Goal: Task Accomplishment & Management: Use online tool/utility

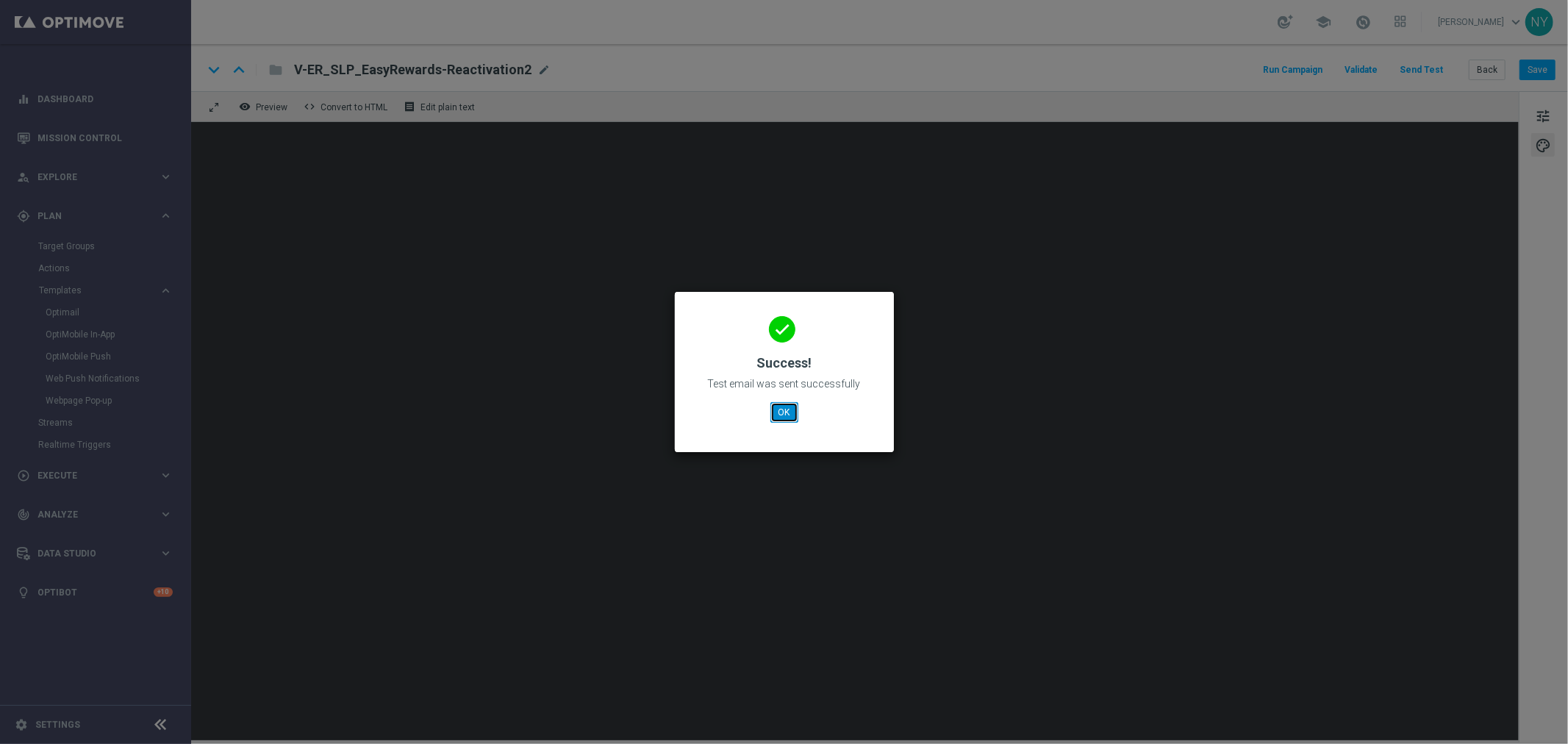
click at [781, 413] on button "OK" at bounding box center [784, 412] width 28 height 21
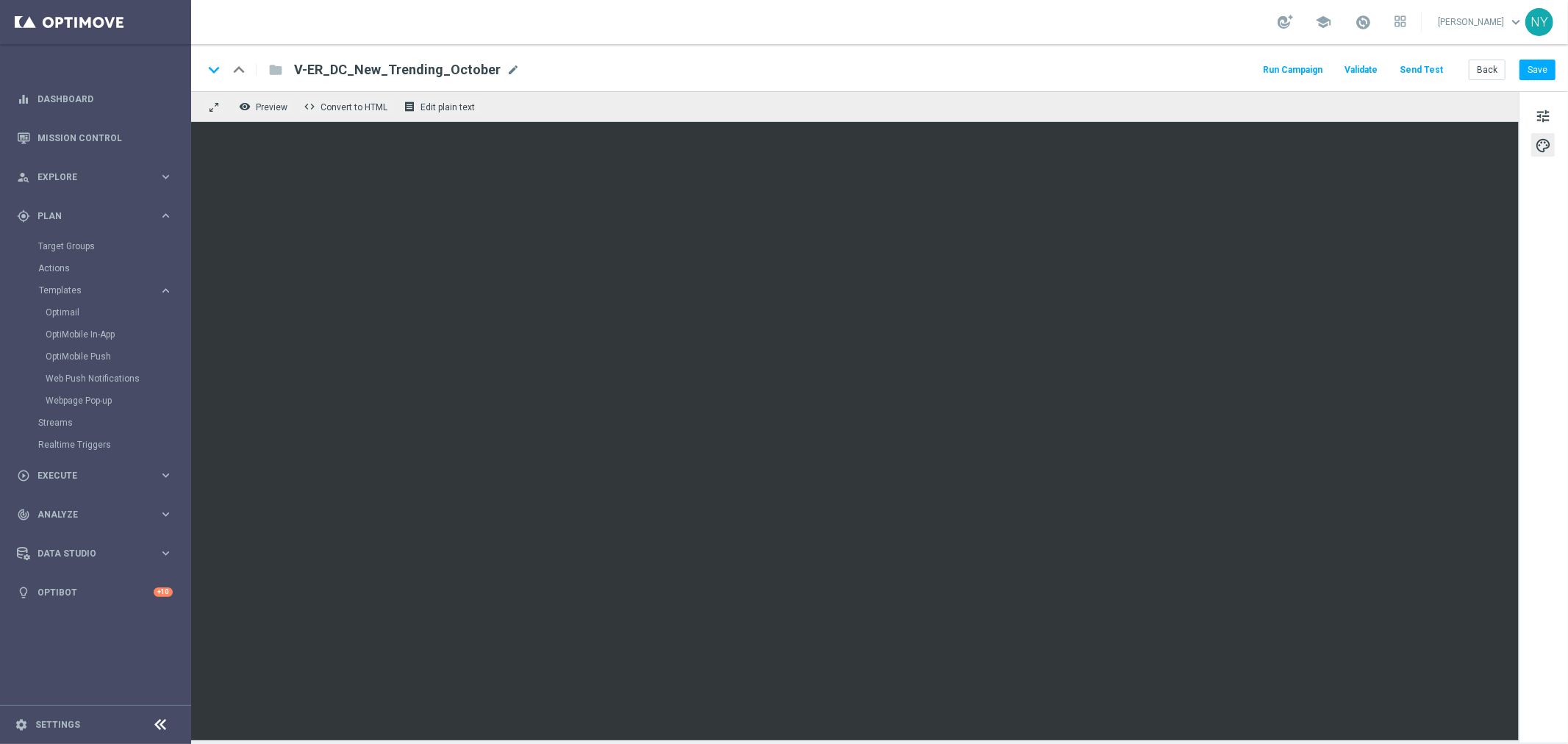
click at [1428, 69] on button "Send Test" at bounding box center [1421, 70] width 48 height 20
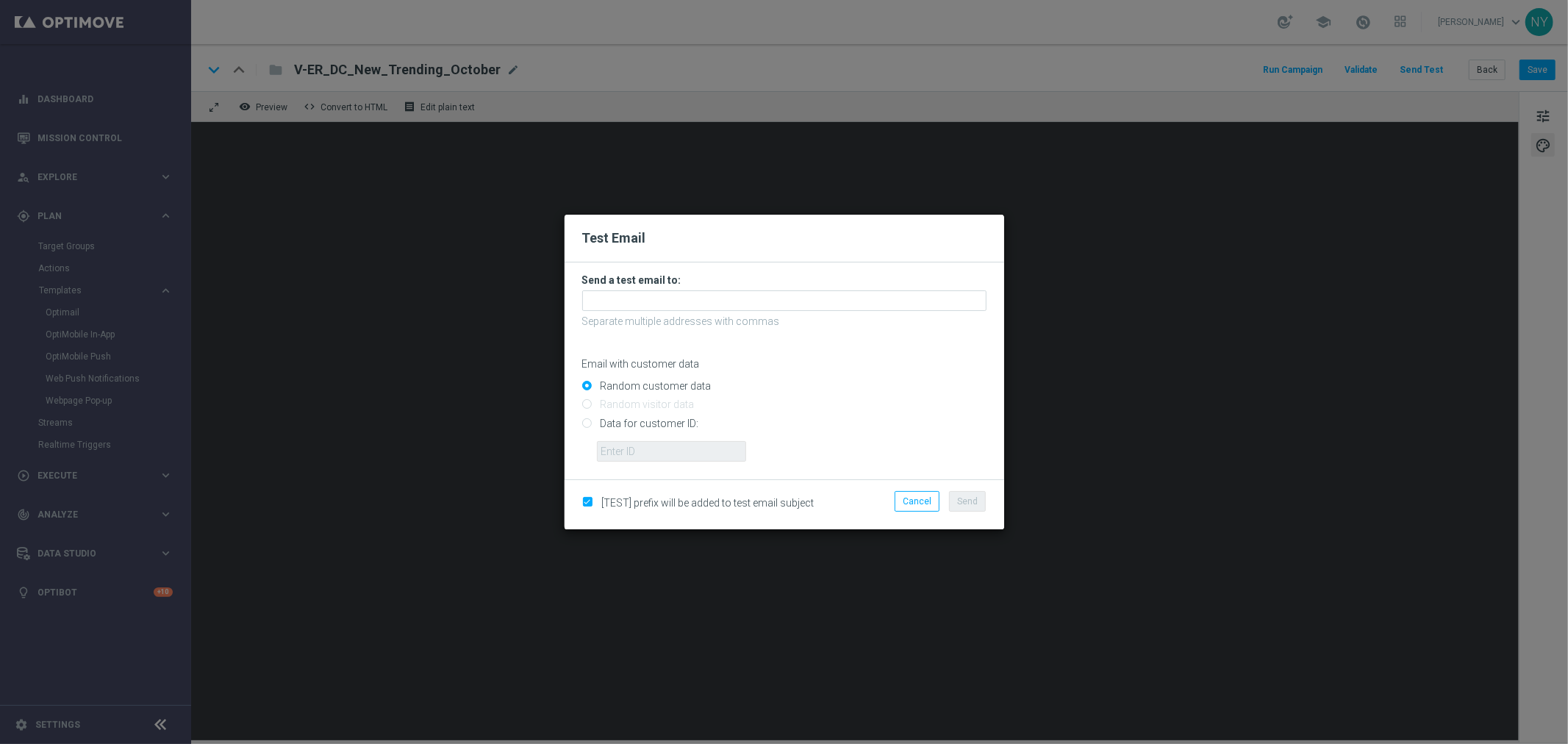
click at [623, 289] on form "Send a test email to: Separate multiple addresses with commas Email with custom…" at bounding box center [784, 368] width 404 height 188
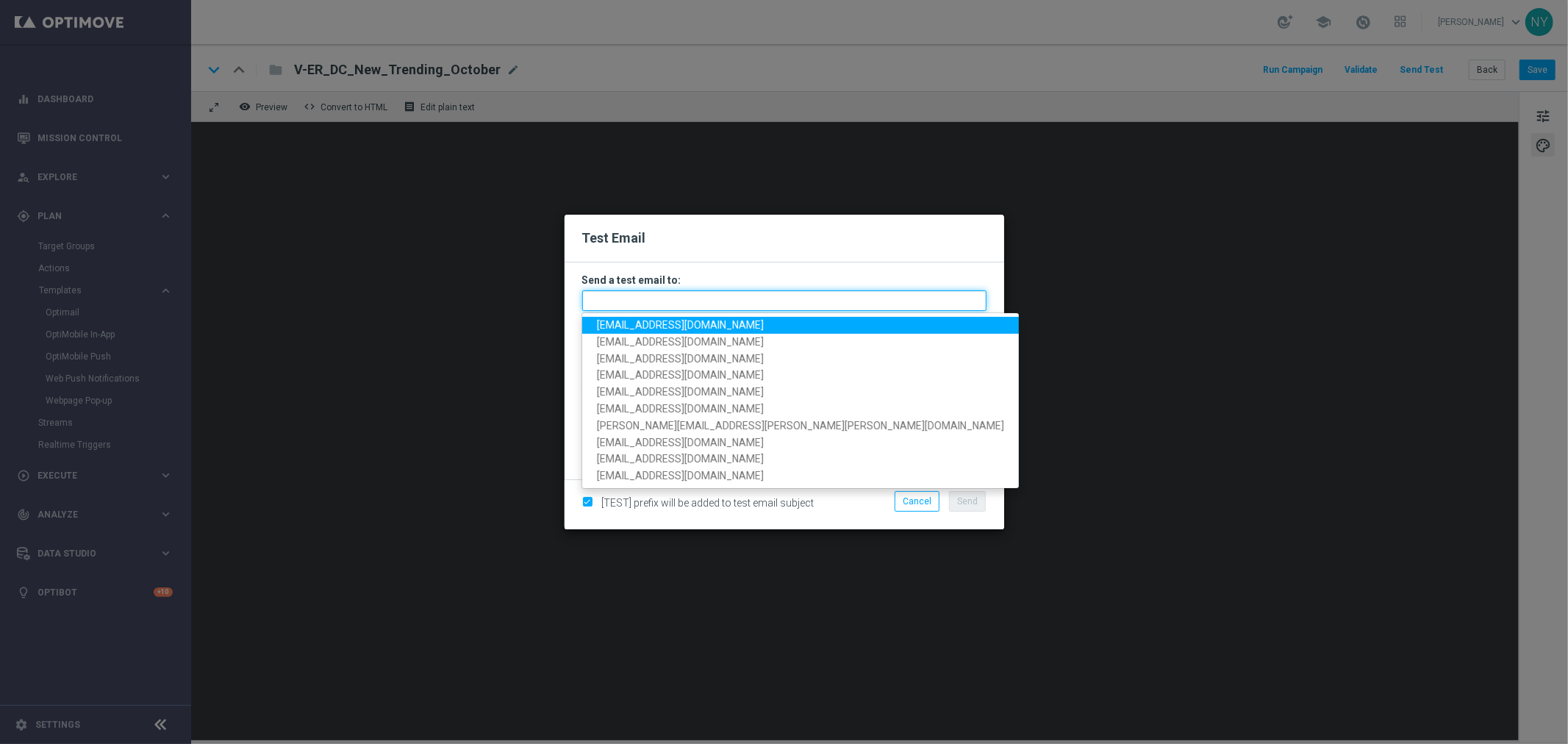
click at [619, 300] on input "text" at bounding box center [784, 301] width 404 height 21
paste input "neilyetts3-bhsqd@litmusemail.com"
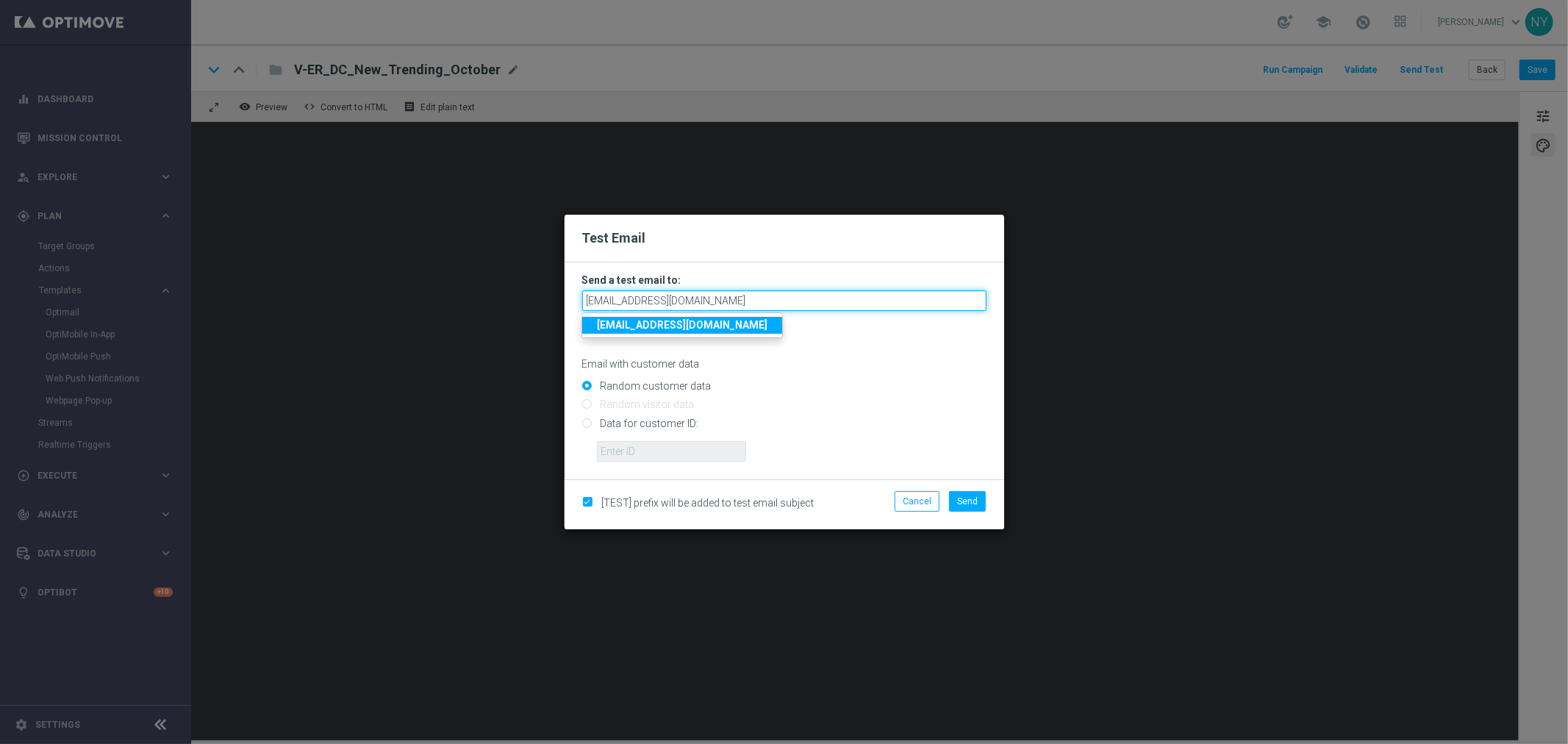
type input "neilyetts3-bhsqd@litmusemail.com"
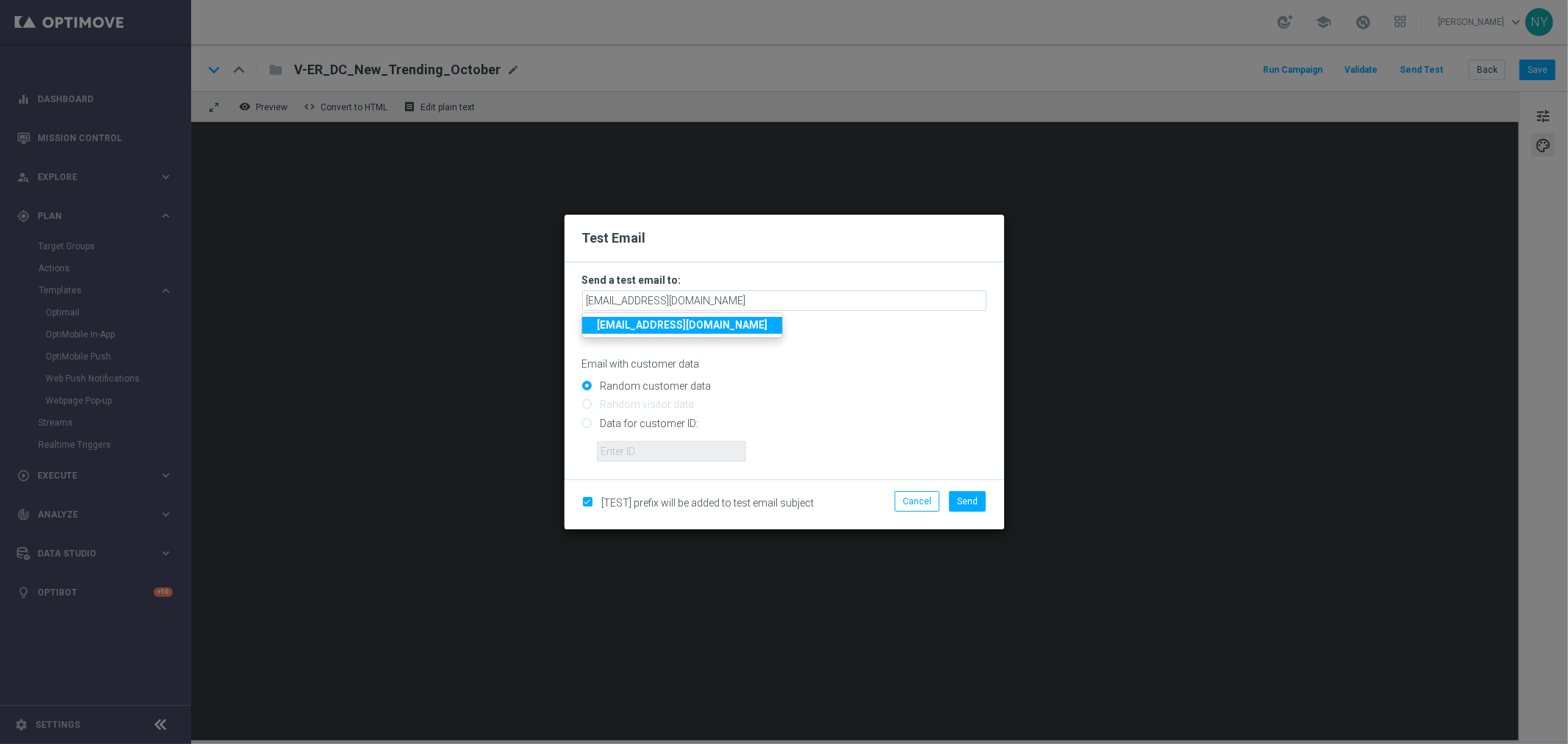
click at [589, 422] on input "Data for customer ID:" at bounding box center [784, 429] width 404 height 21
radio input "true"
drag, startPoint x: 623, startPoint y: 449, endPoint x: 630, endPoint y: 452, distance: 7.6
click at [626, 454] on input "text" at bounding box center [671, 451] width 149 height 21
paste input "10000006208"
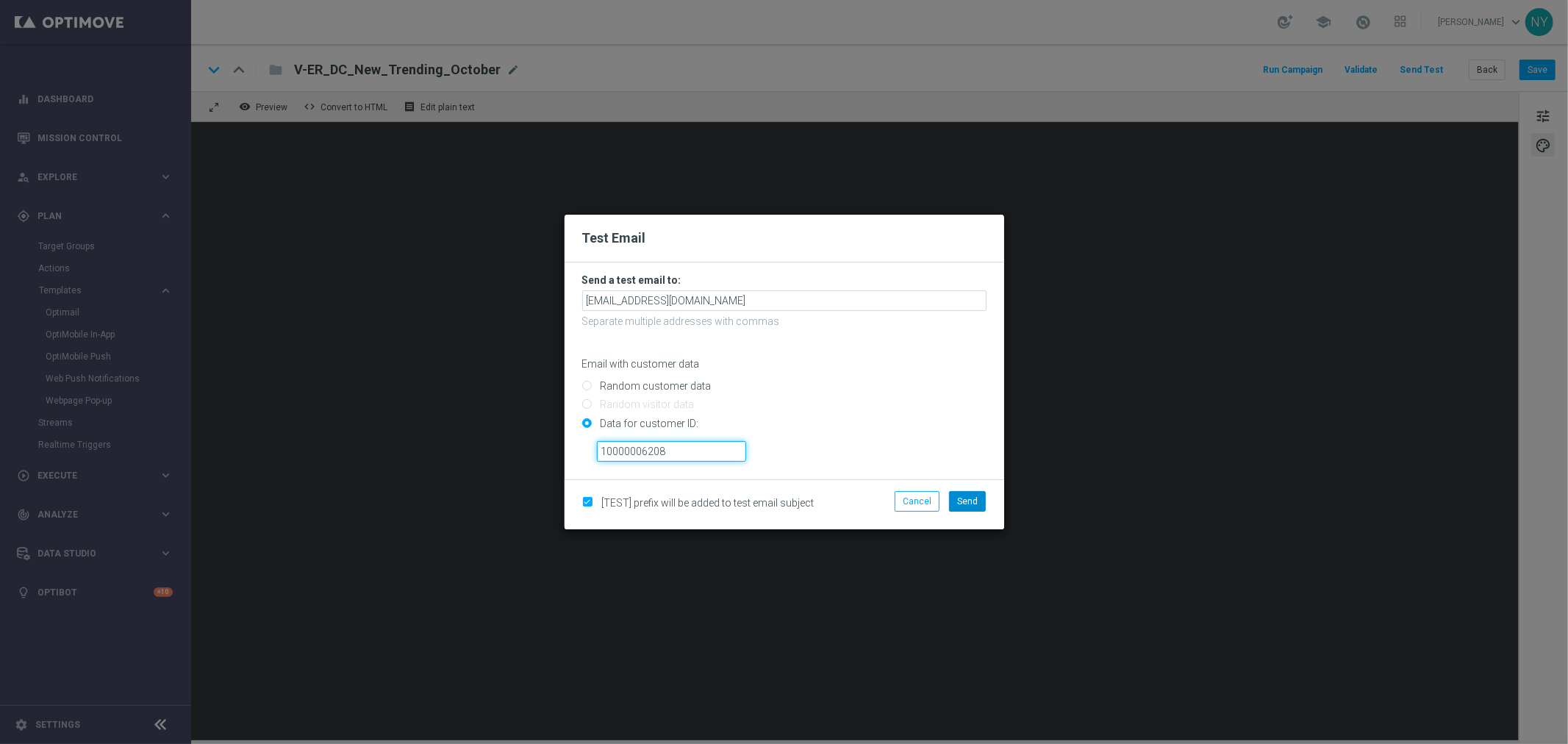
type input "10000006208"
click at [968, 500] on span "Send" at bounding box center [967, 501] width 21 height 10
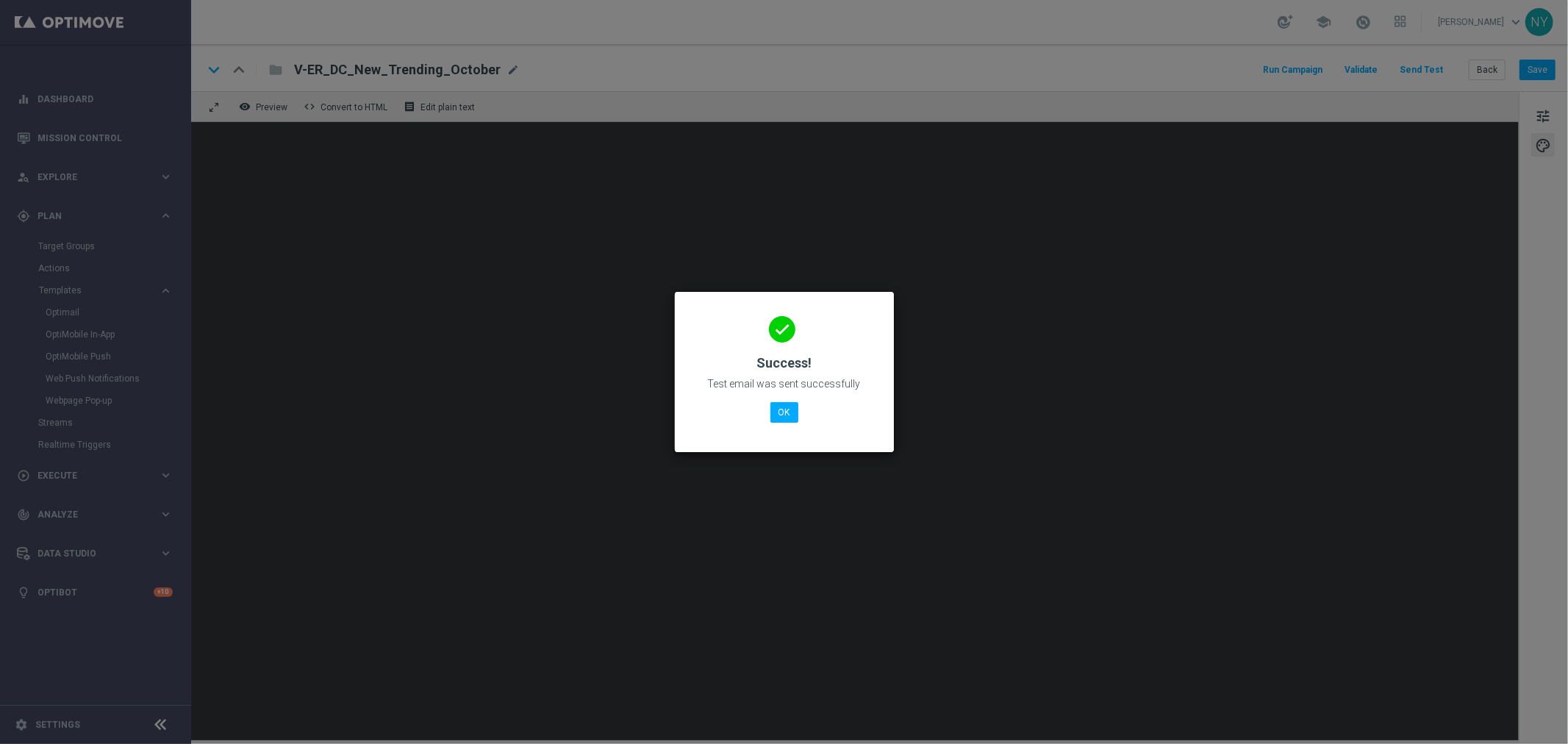
click at [672, 169] on modal-container "done Success! Test email was sent successfully OK" at bounding box center [784, 372] width 1568 height 744
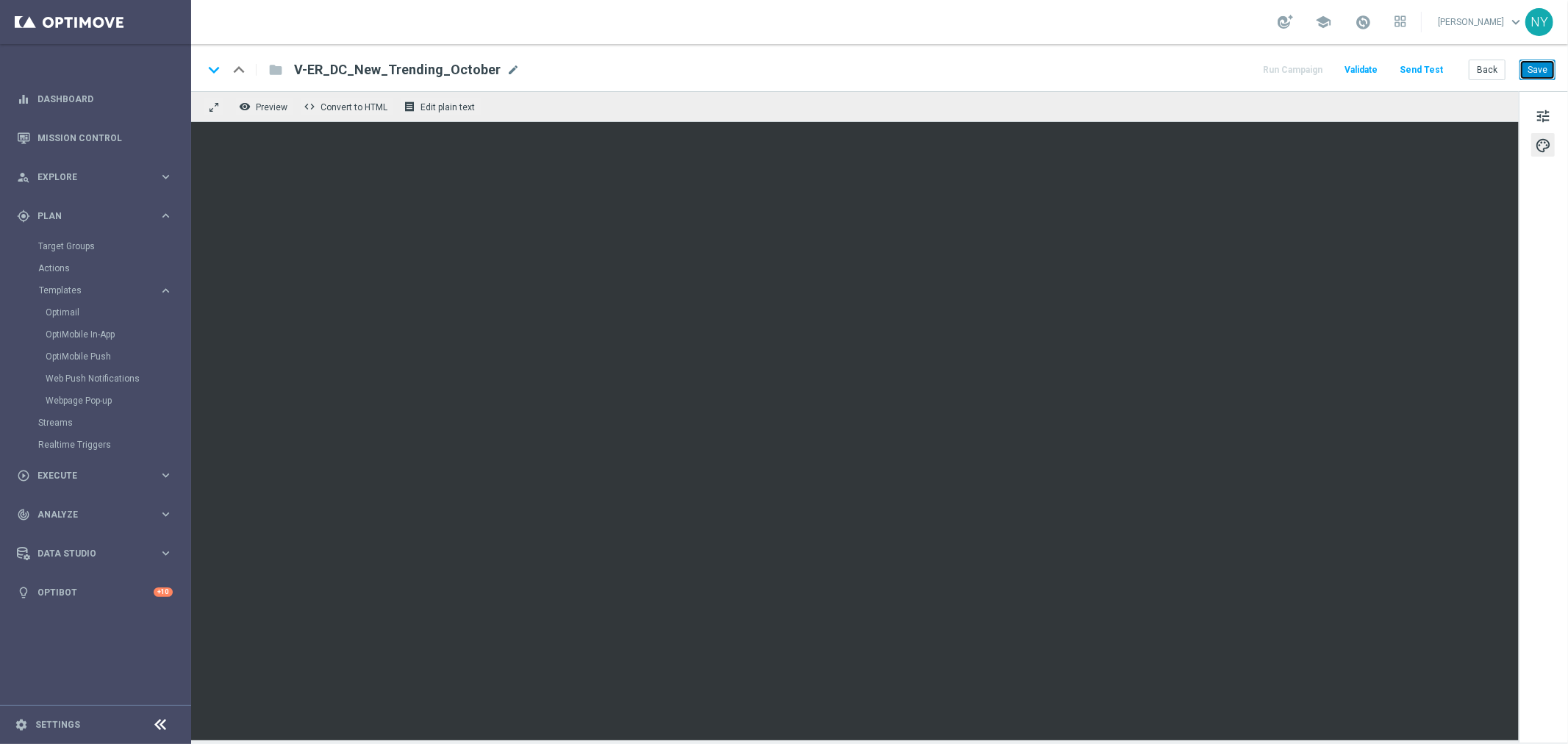
click at [1535, 77] on button "Save" at bounding box center [1537, 70] width 36 height 21
click at [1416, 64] on button "Send Test" at bounding box center [1421, 70] width 48 height 20
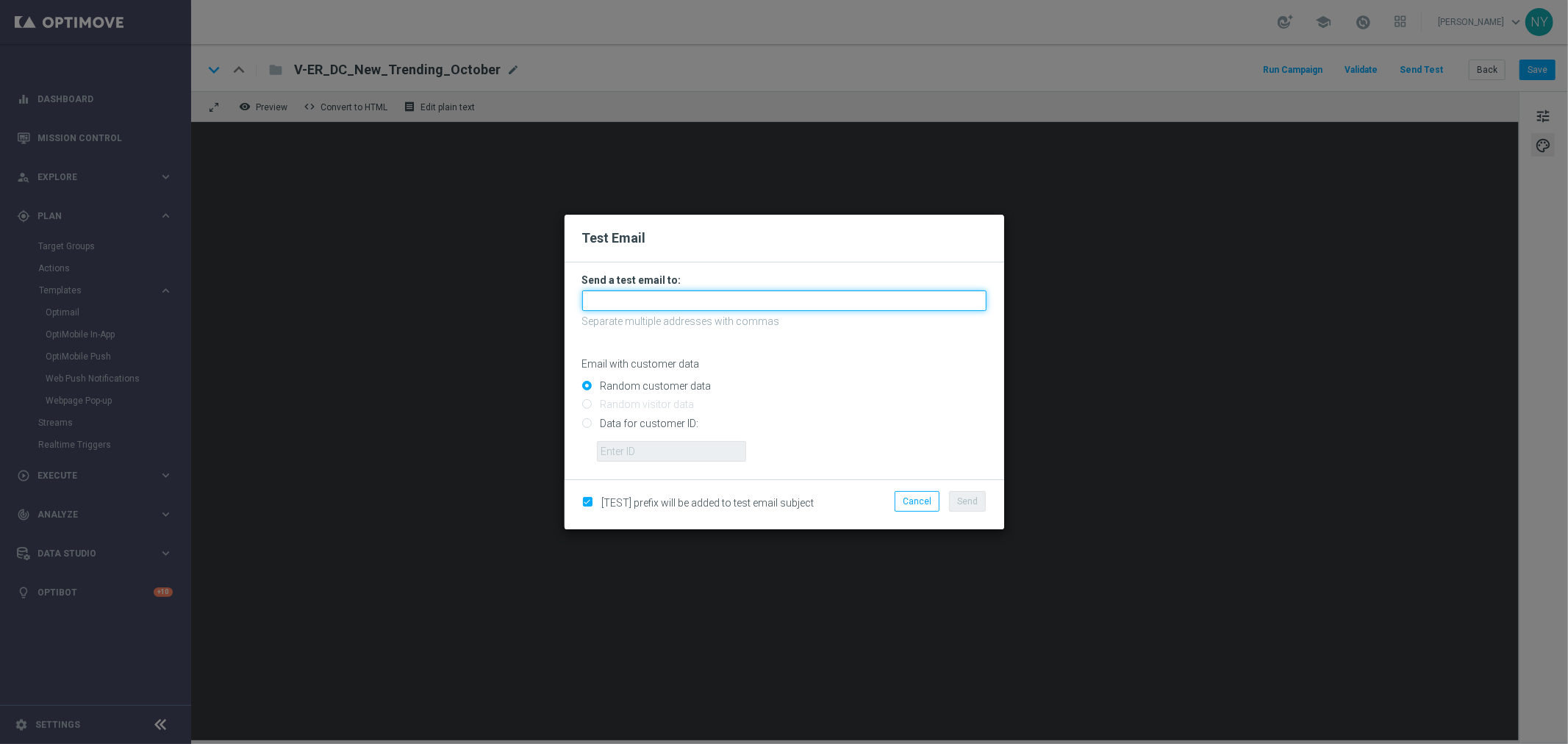
click at [627, 303] on input "text" at bounding box center [784, 301] width 404 height 21
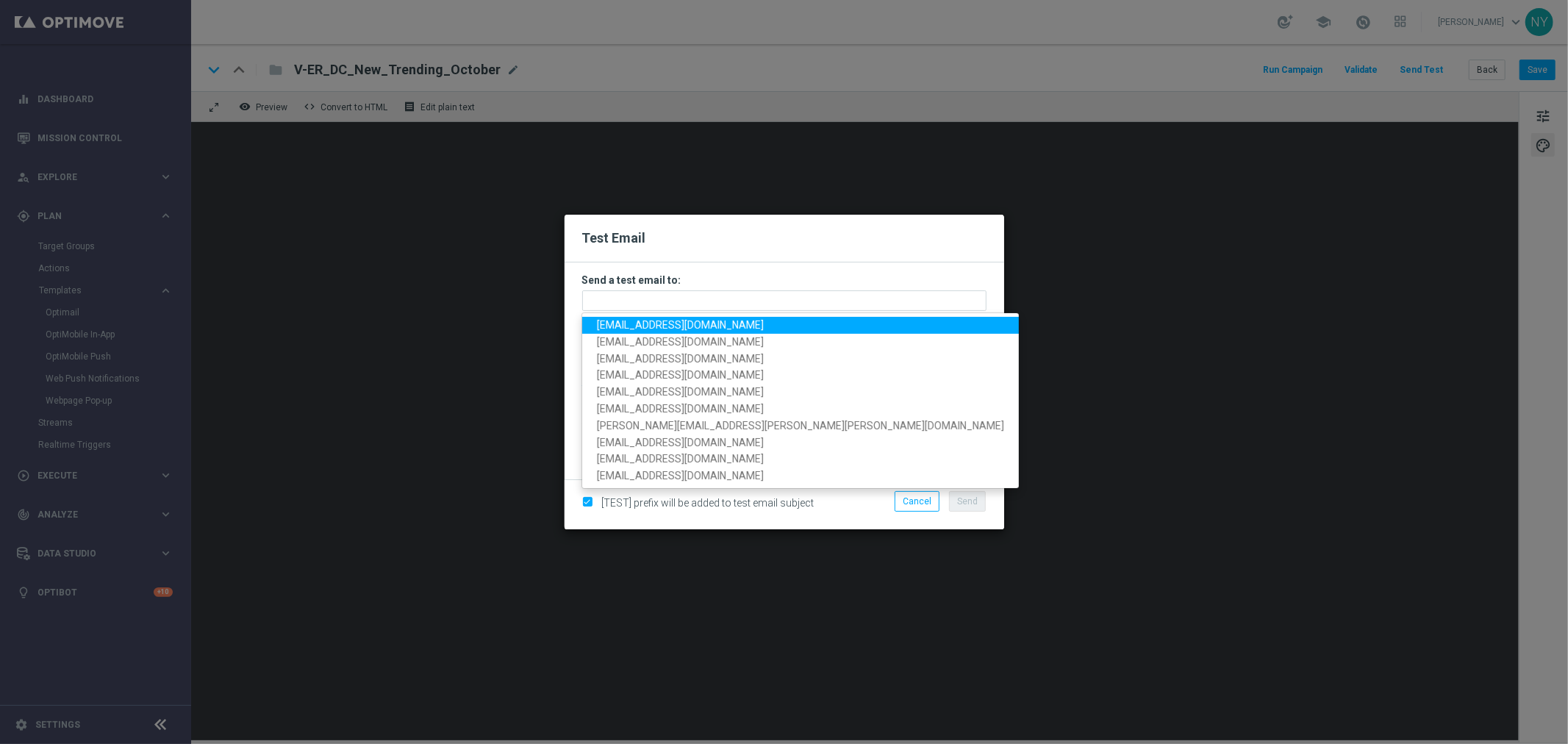
click at [680, 325] on span "neilyetts3-bhsqd@litmusemail.com" at bounding box center [680, 325] width 167 height 12
type input "neilyetts3-bhsqd@litmusemail.com"
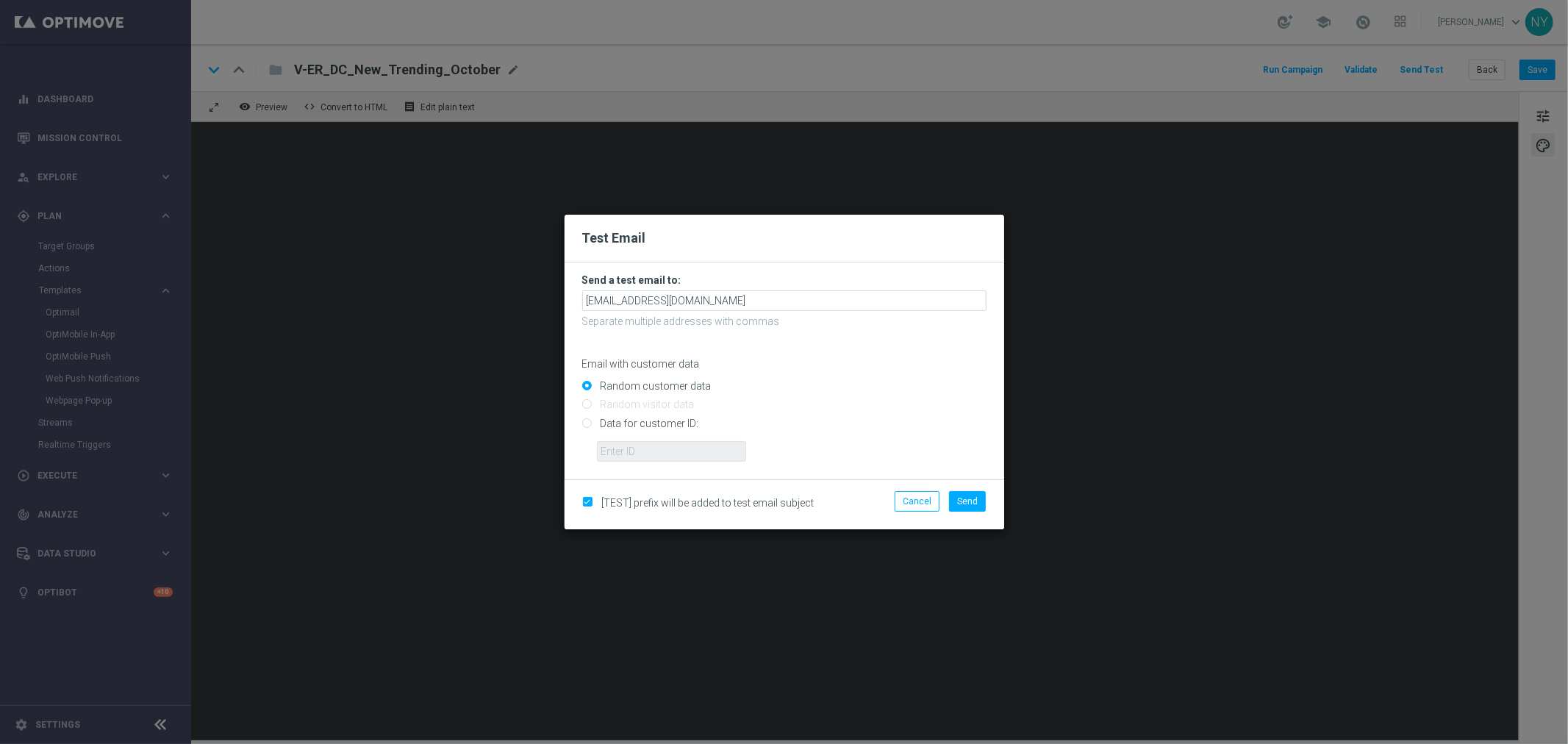
click at [588, 423] on input "Data for customer ID:" at bounding box center [784, 429] width 404 height 21
radio input "true"
click at [613, 446] on input "text" at bounding box center [671, 451] width 149 height 21
paste input "10000006208"
type input "10000006208"
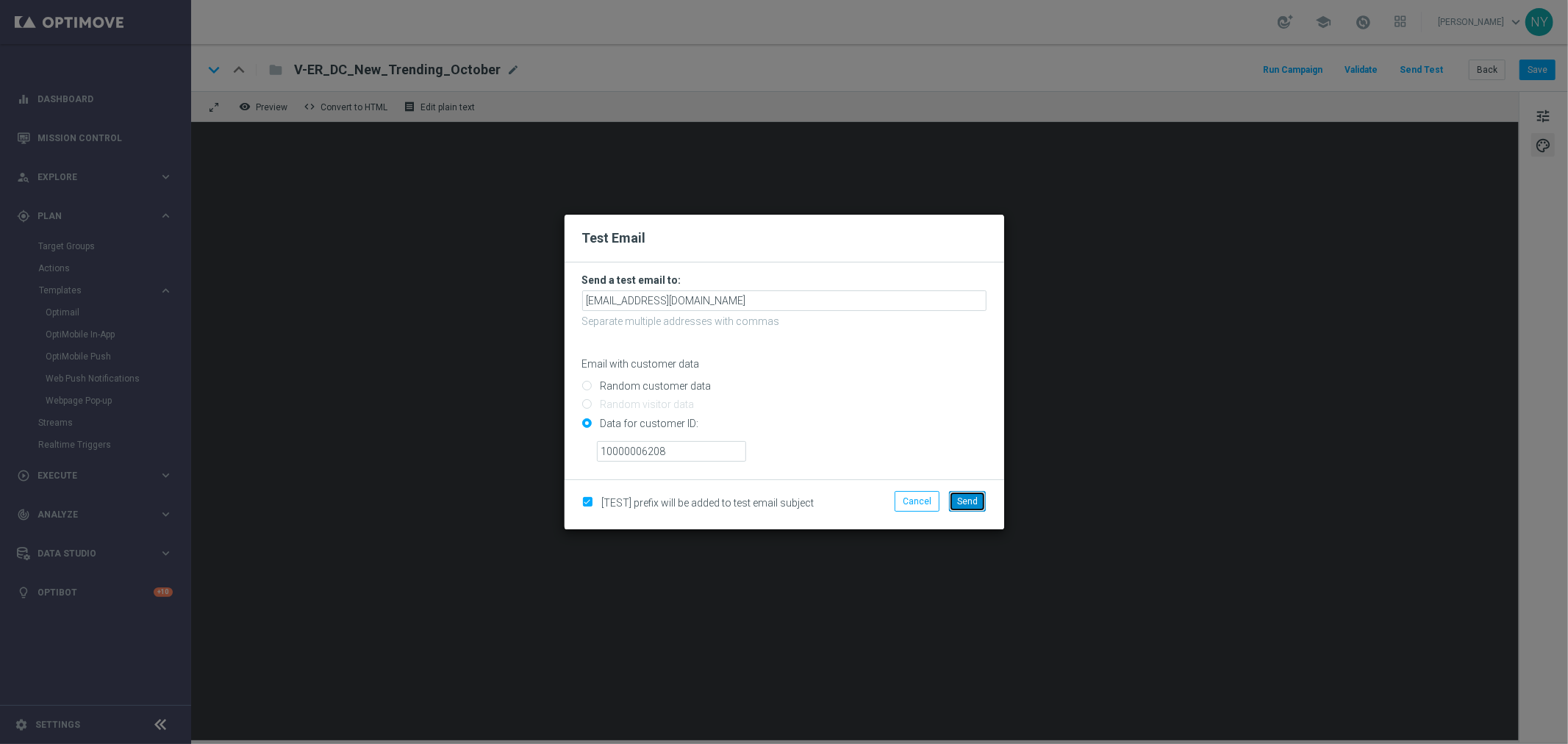
click at [966, 505] on span "Send" at bounding box center [967, 501] width 21 height 10
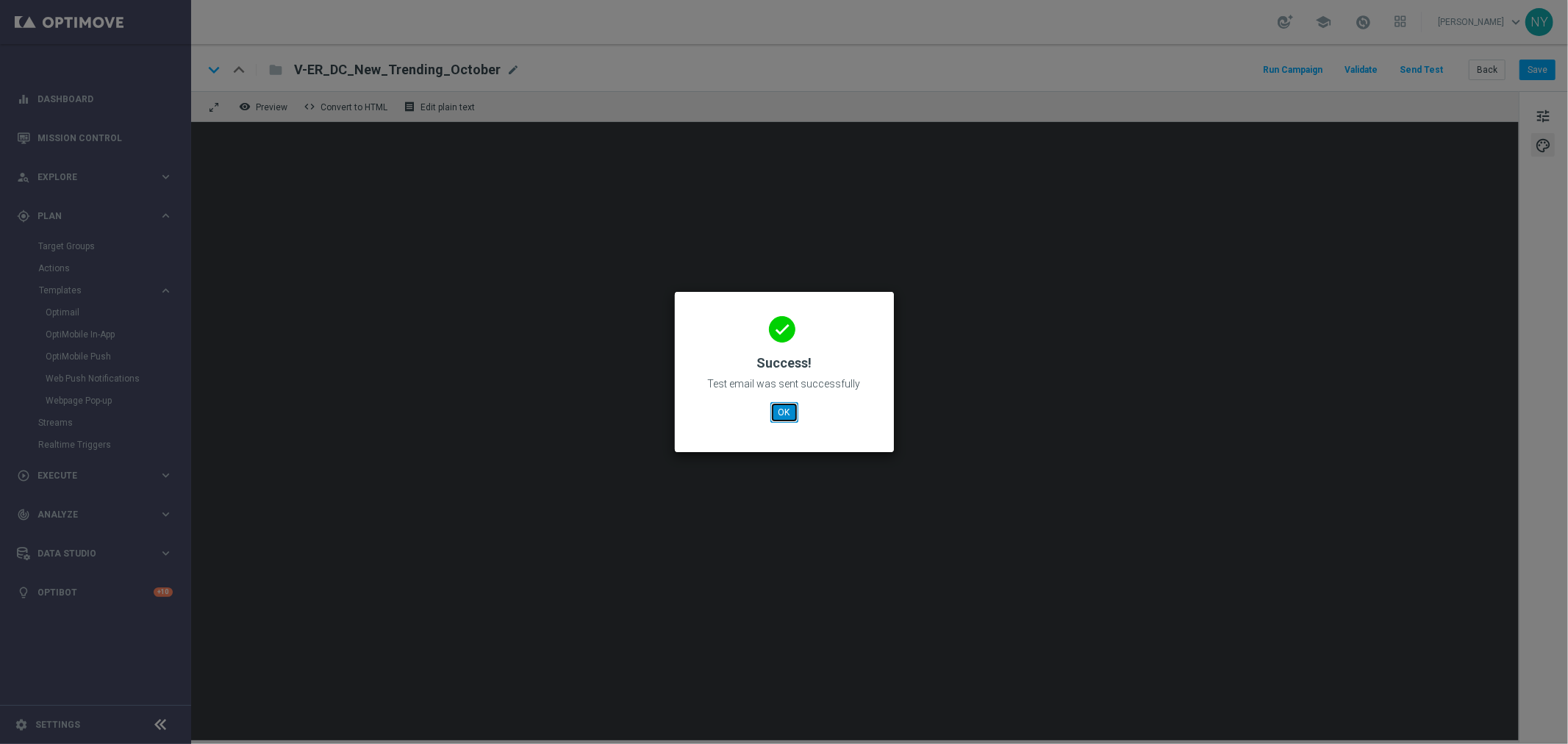
click at [785, 410] on button "OK" at bounding box center [784, 412] width 28 height 21
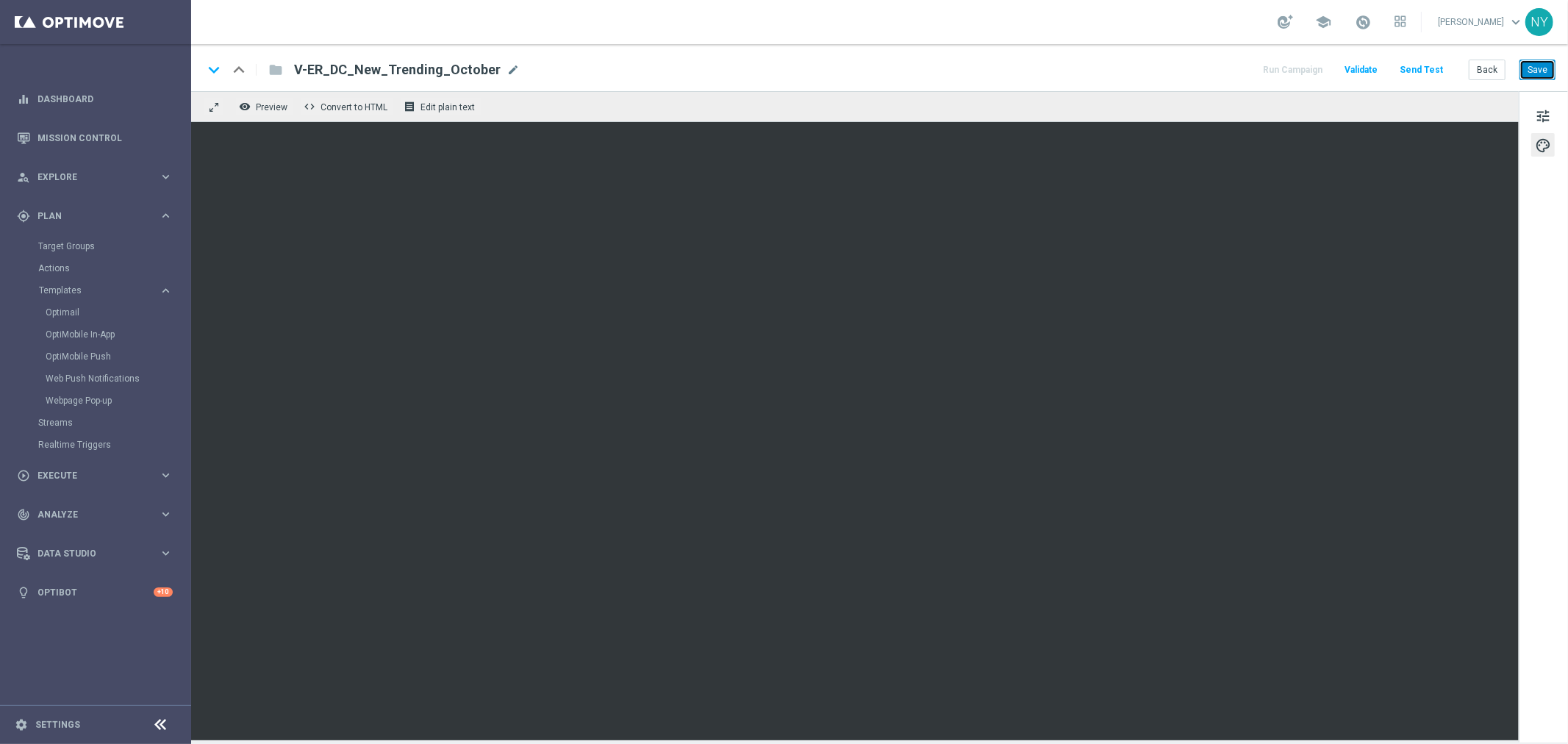
click at [1540, 71] on button "Save" at bounding box center [1537, 70] width 36 height 21
click at [1427, 68] on button "Send Test" at bounding box center [1421, 70] width 48 height 20
click at [1426, 69] on button "Send Test" at bounding box center [1421, 70] width 48 height 20
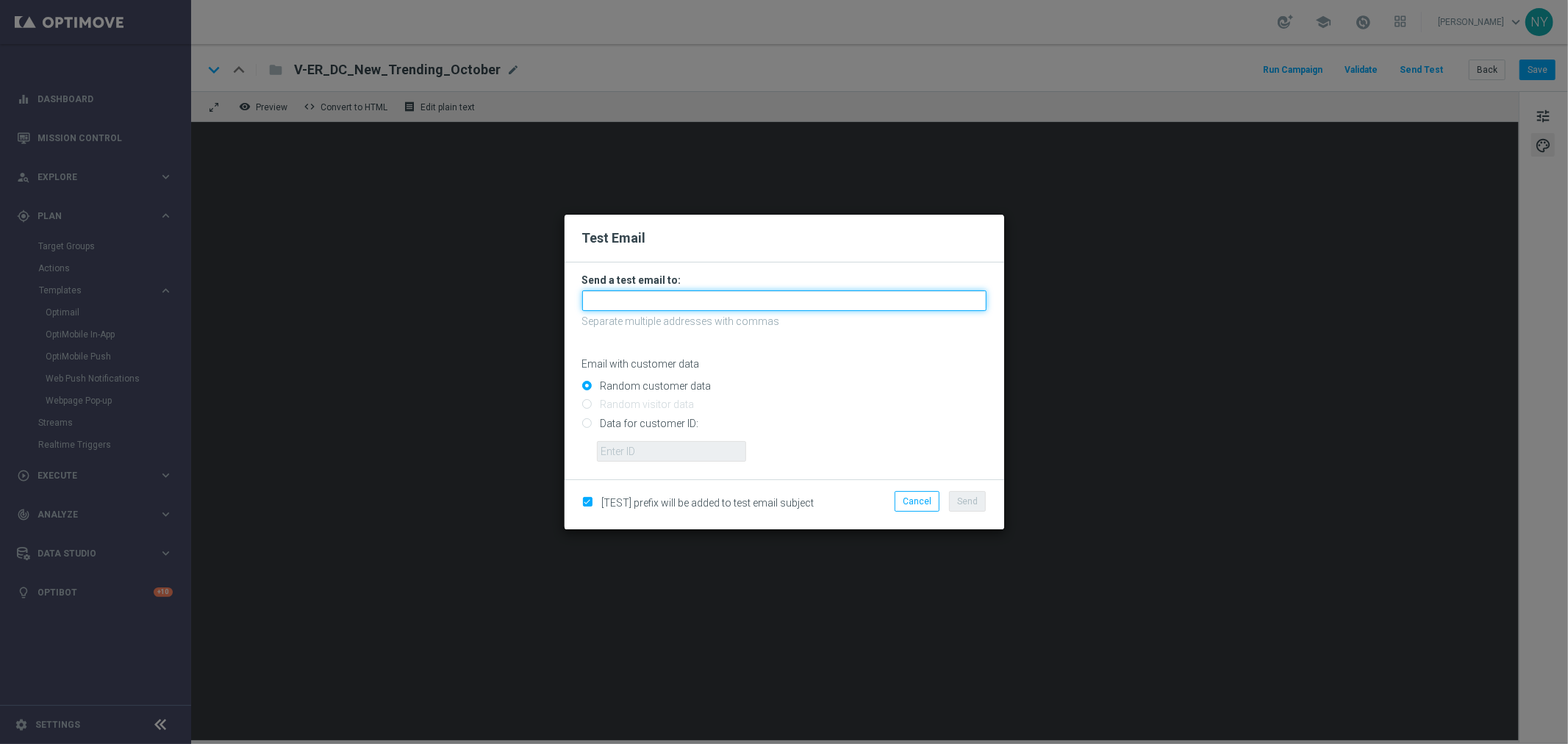
click at [681, 307] on input "text" at bounding box center [784, 301] width 404 height 21
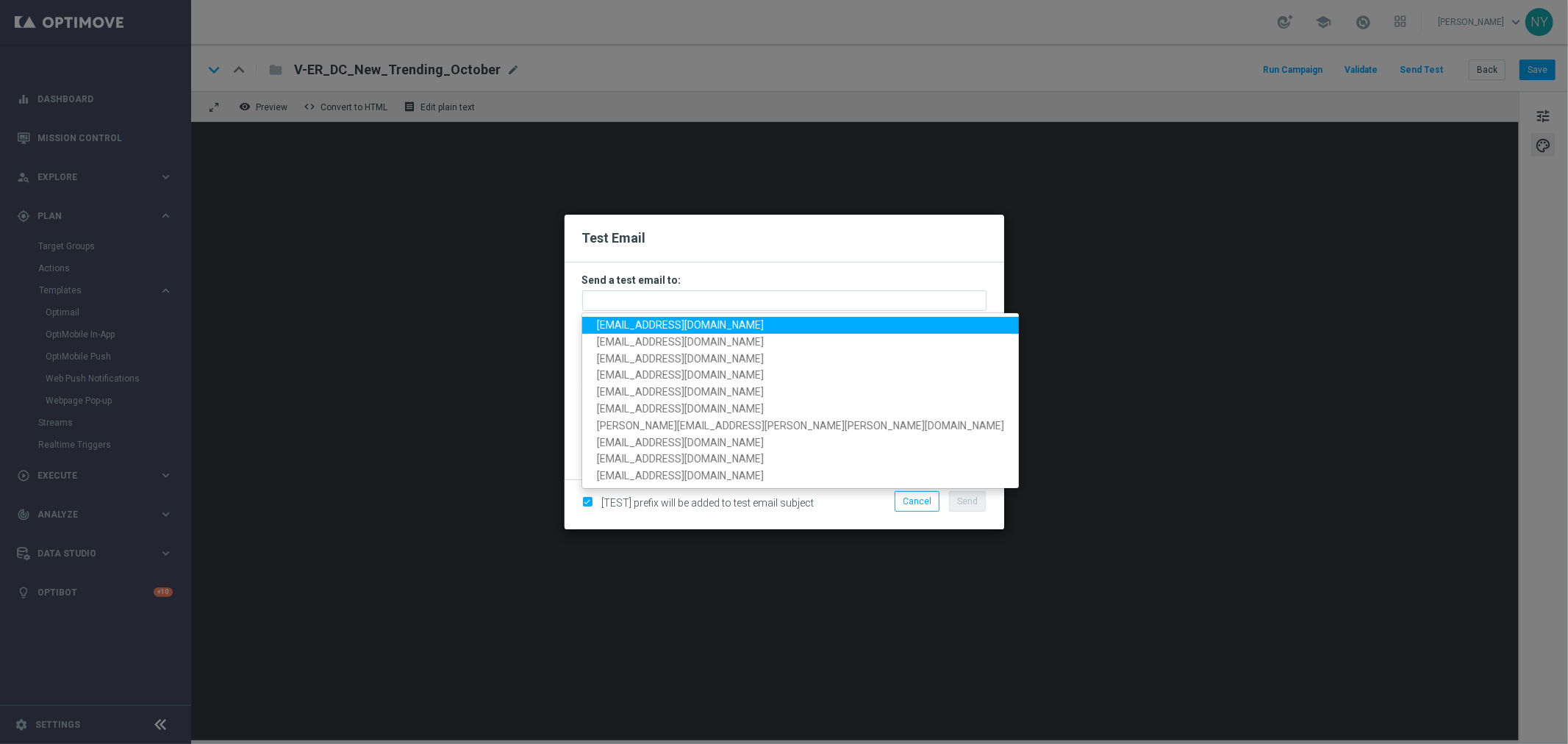
click at [670, 320] on span "neilyetts3-bhsqd@litmusemail.com" at bounding box center [680, 325] width 167 height 12
type input "neilyetts3-bhsqd@litmusemail.com"
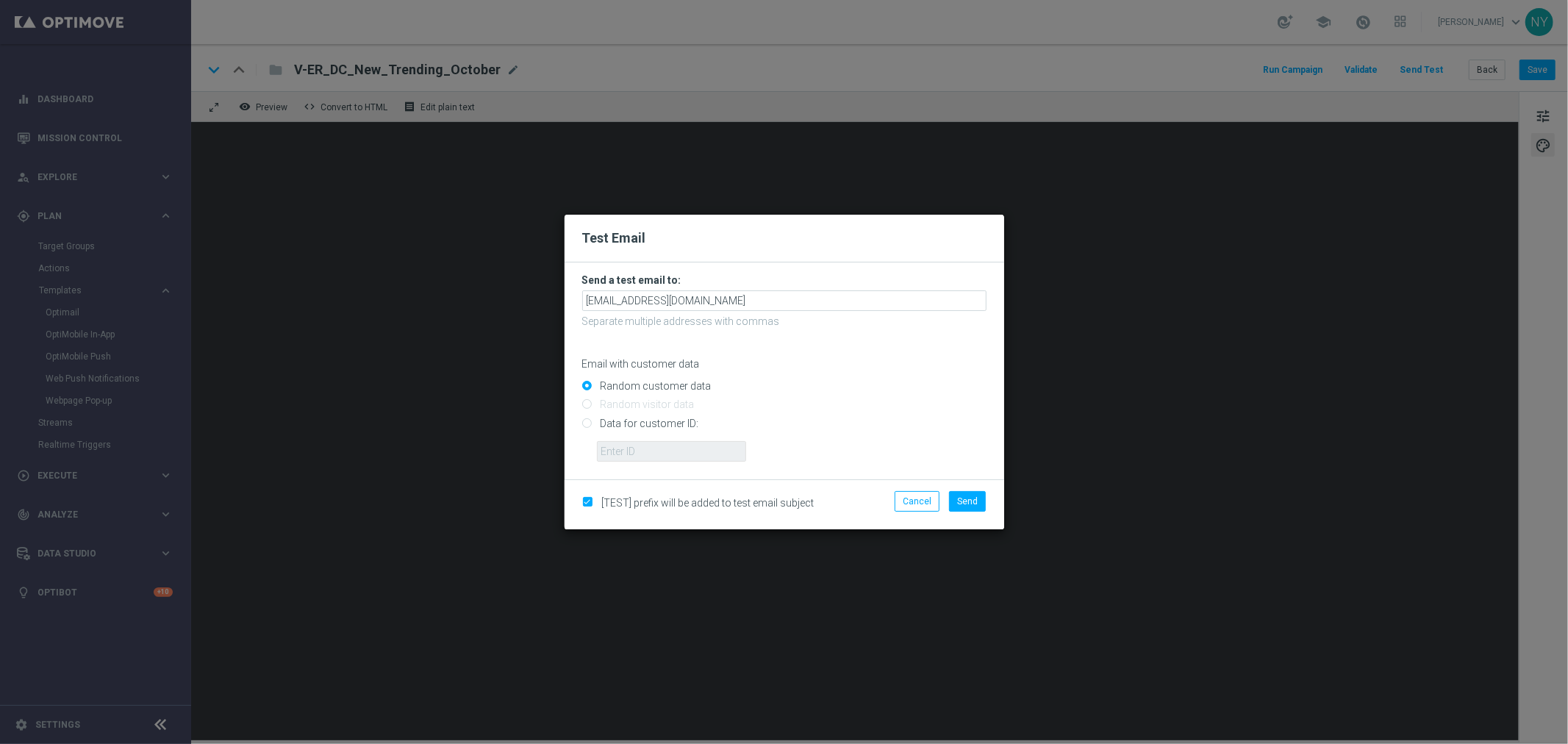
click at [588, 420] on input "Data for customer ID:" at bounding box center [784, 429] width 404 height 21
radio input "true"
click at [622, 452] on input "text" at bounding box center [671, 451] width 149 height 21
paste input "10000006208"
type input "10000006208"
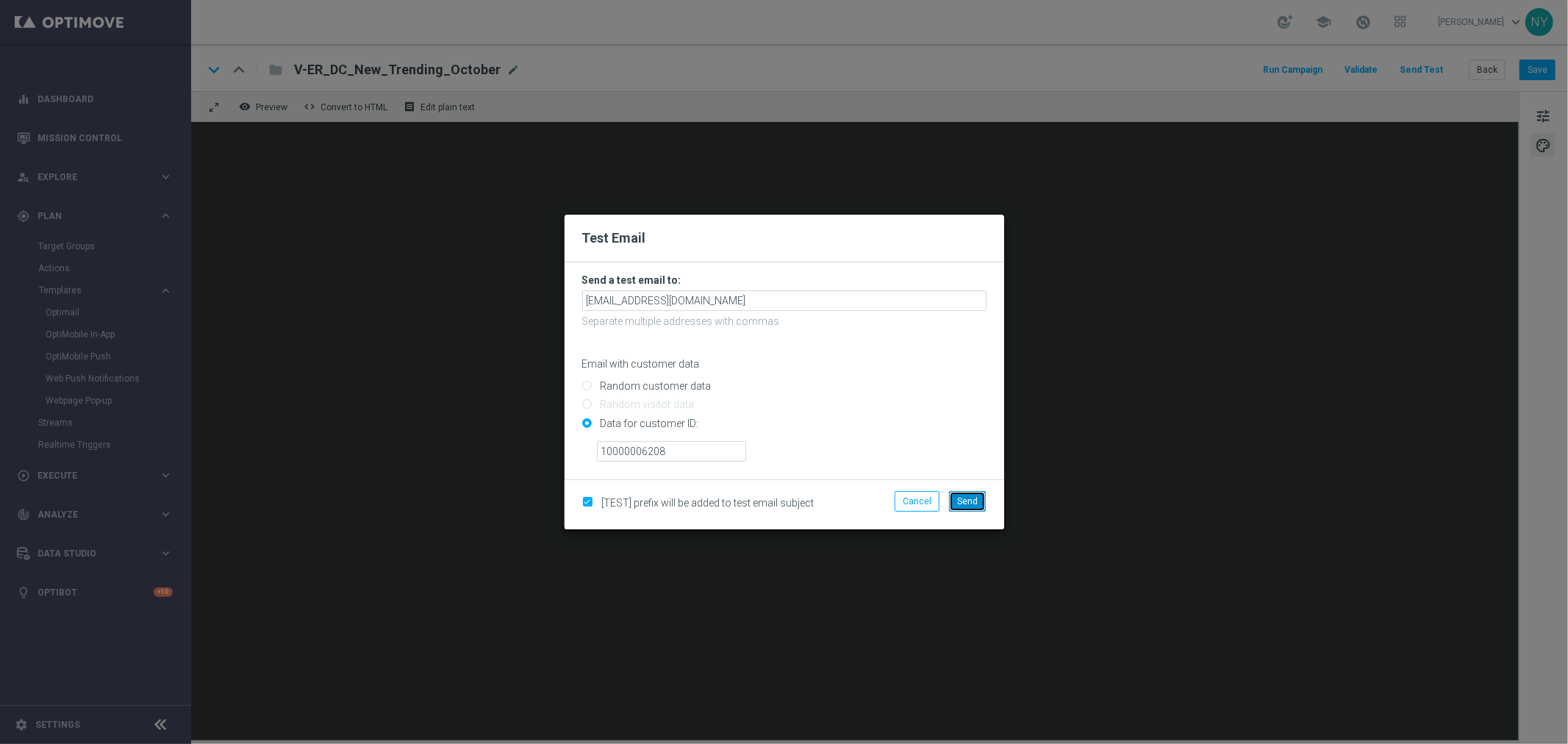
click at [969, 500] on span "Send" at bounding box center [967, 501] width 21 height 10
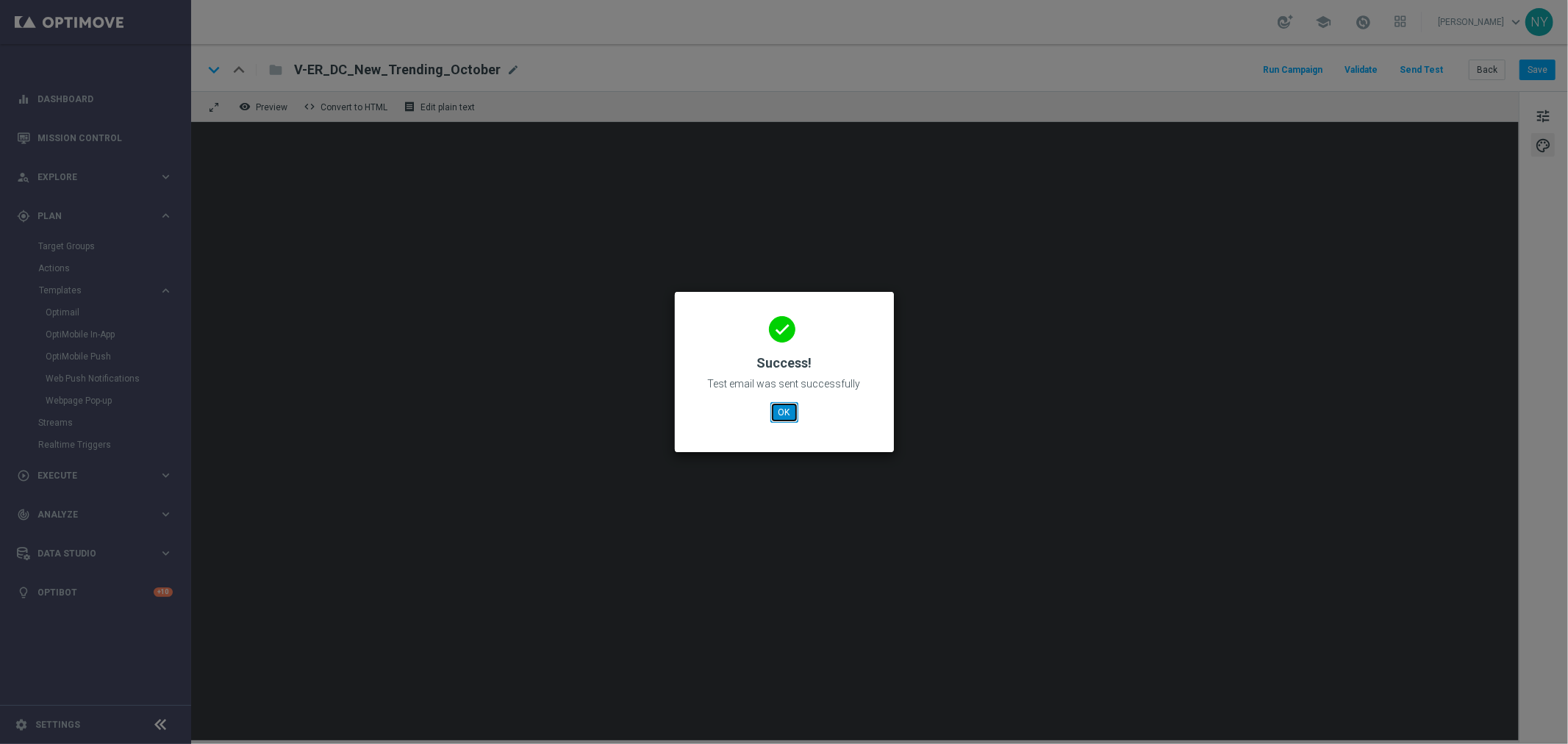
click at [778, 408] on button "OK" at bounding box center [784, 412] width 28 height 21
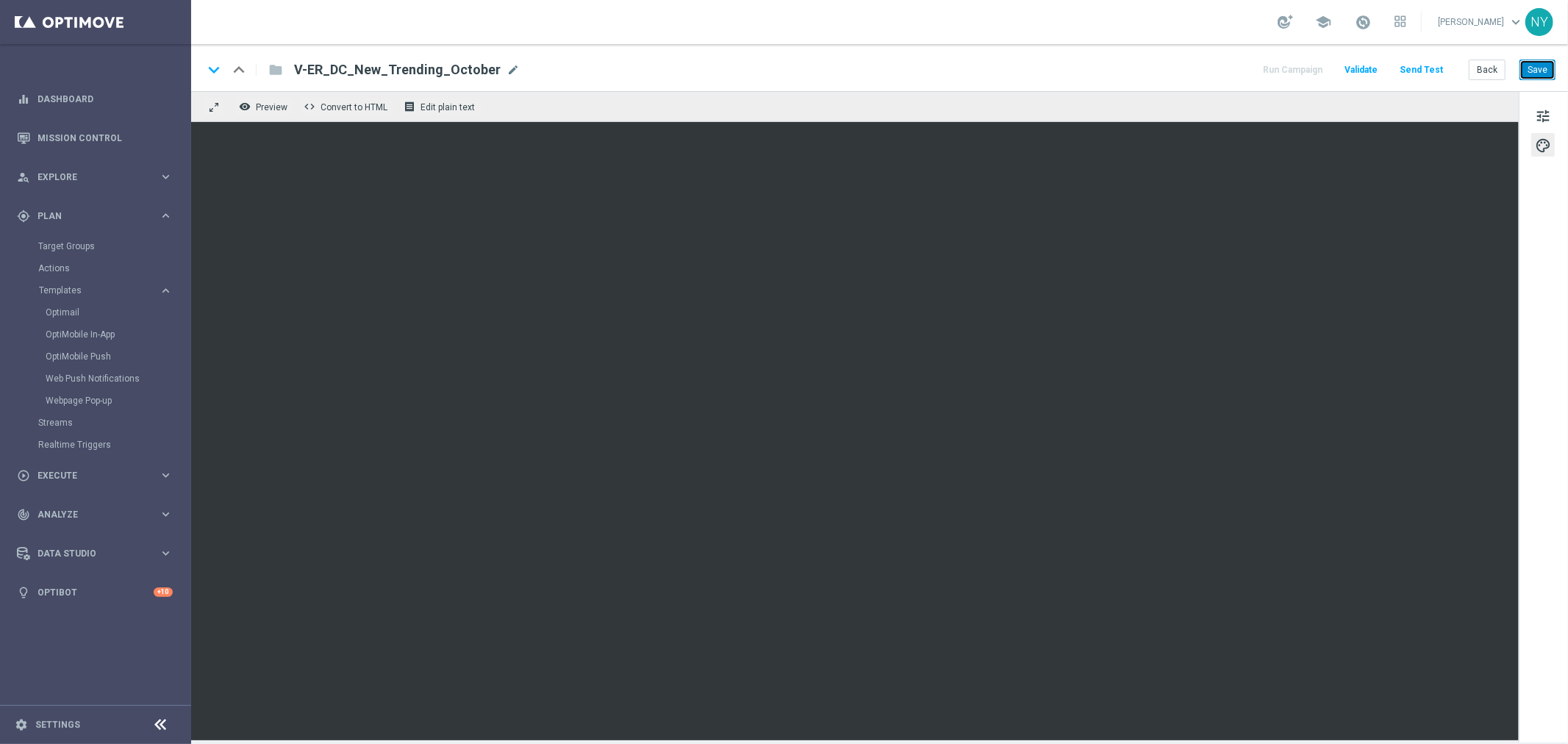
drag, startPoint x: 1544, startPoint y: 74, endPoint x: 1446, endPoint y: 81, distance: 98.2
click at [1542, 72] on button "Save" at bounding box center [1537, 70] width 36 height 21
click at [1428, 71] on button "Send Test" at bounding box center [1421, 70] width 48 height 20
click at [1413, 69] on button "Send Test" at bounding box center [1421, 70] width 48 height 20
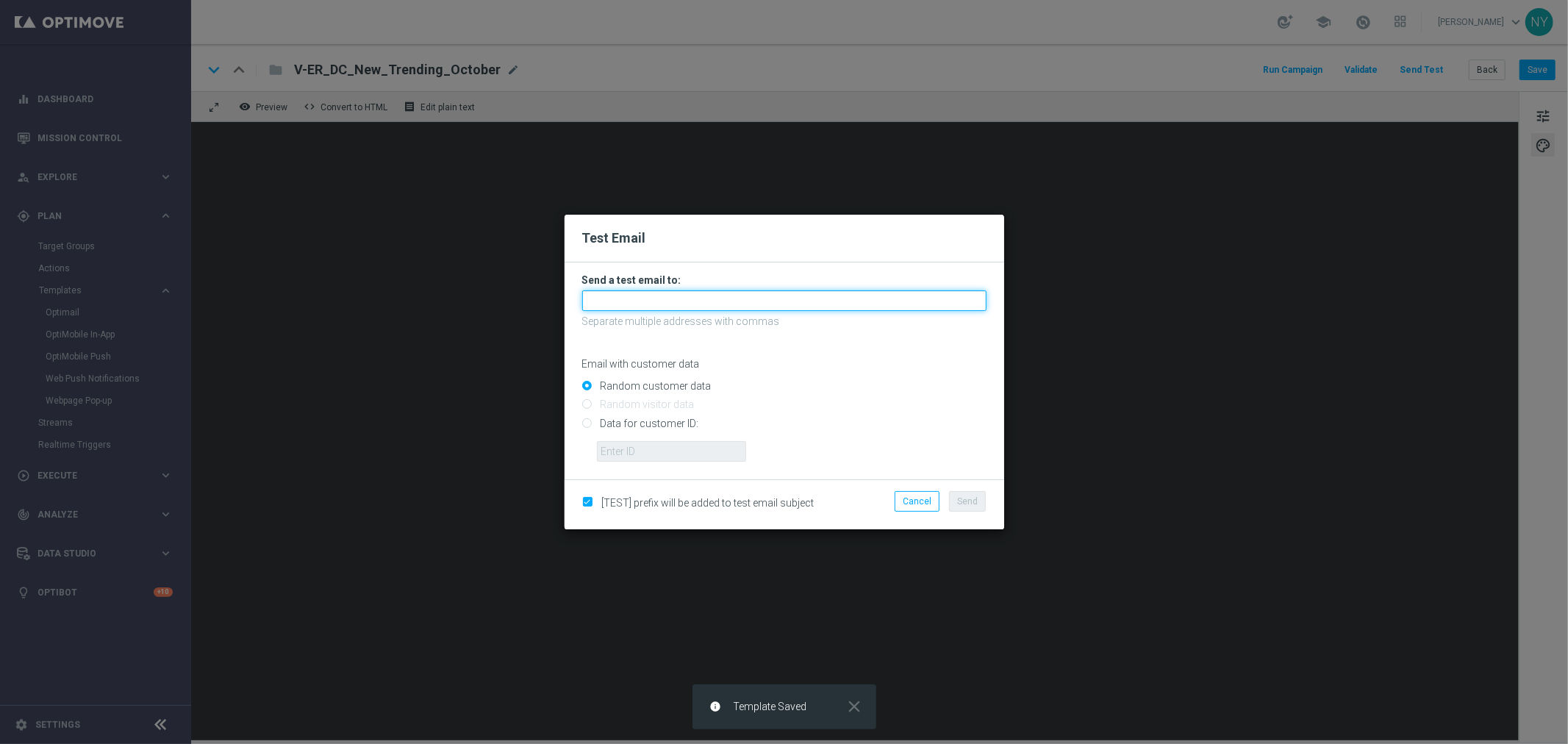
click at [625, 299] on input "text" at bounding box center [784, 301] width 404 height 21
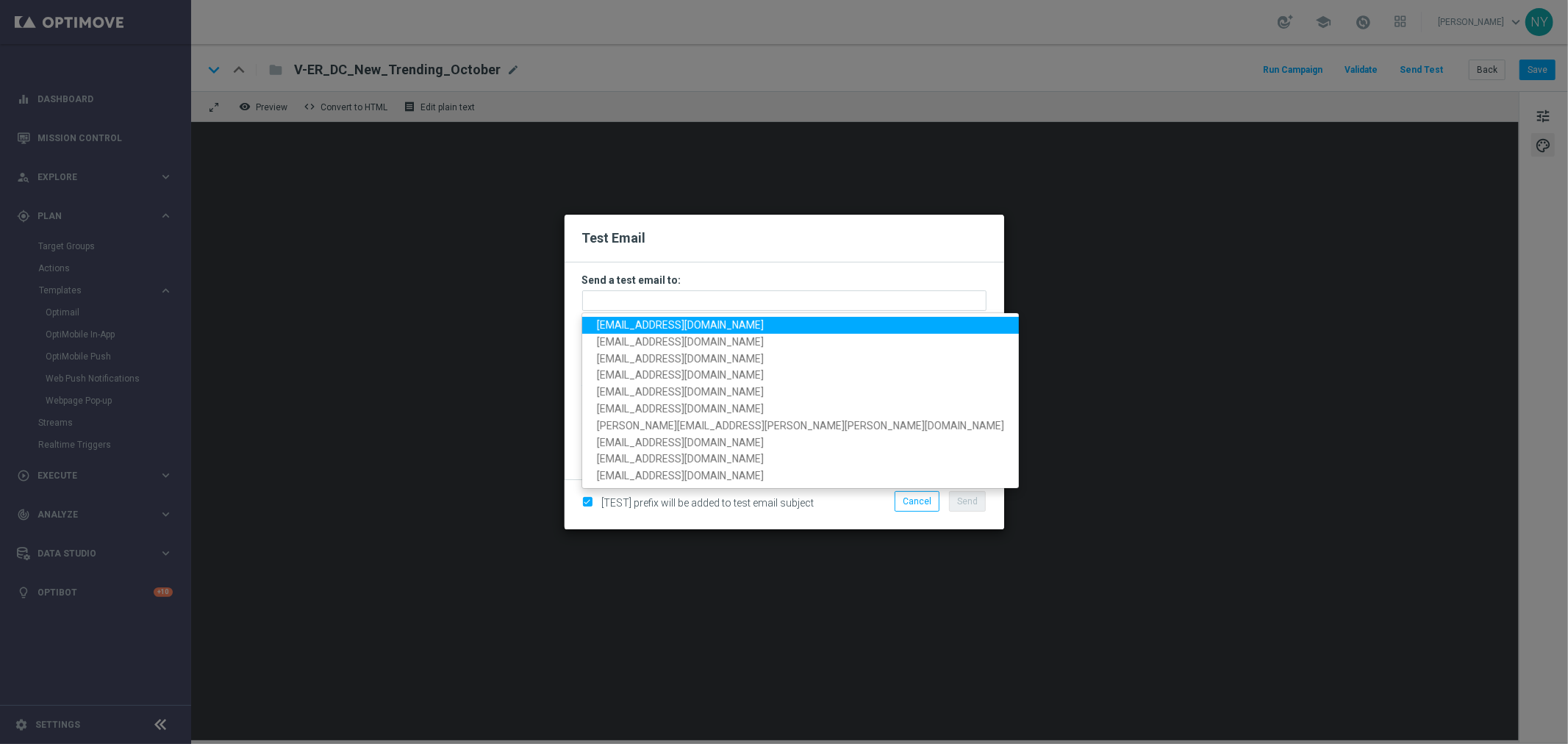
click at [642, 329] on span "neilyetts3-bhsqd@litmusemail.com" at bounding box center [680, 325] width 167 height 12
type input "neilyetts3-bhsqd@litmusemail.com"
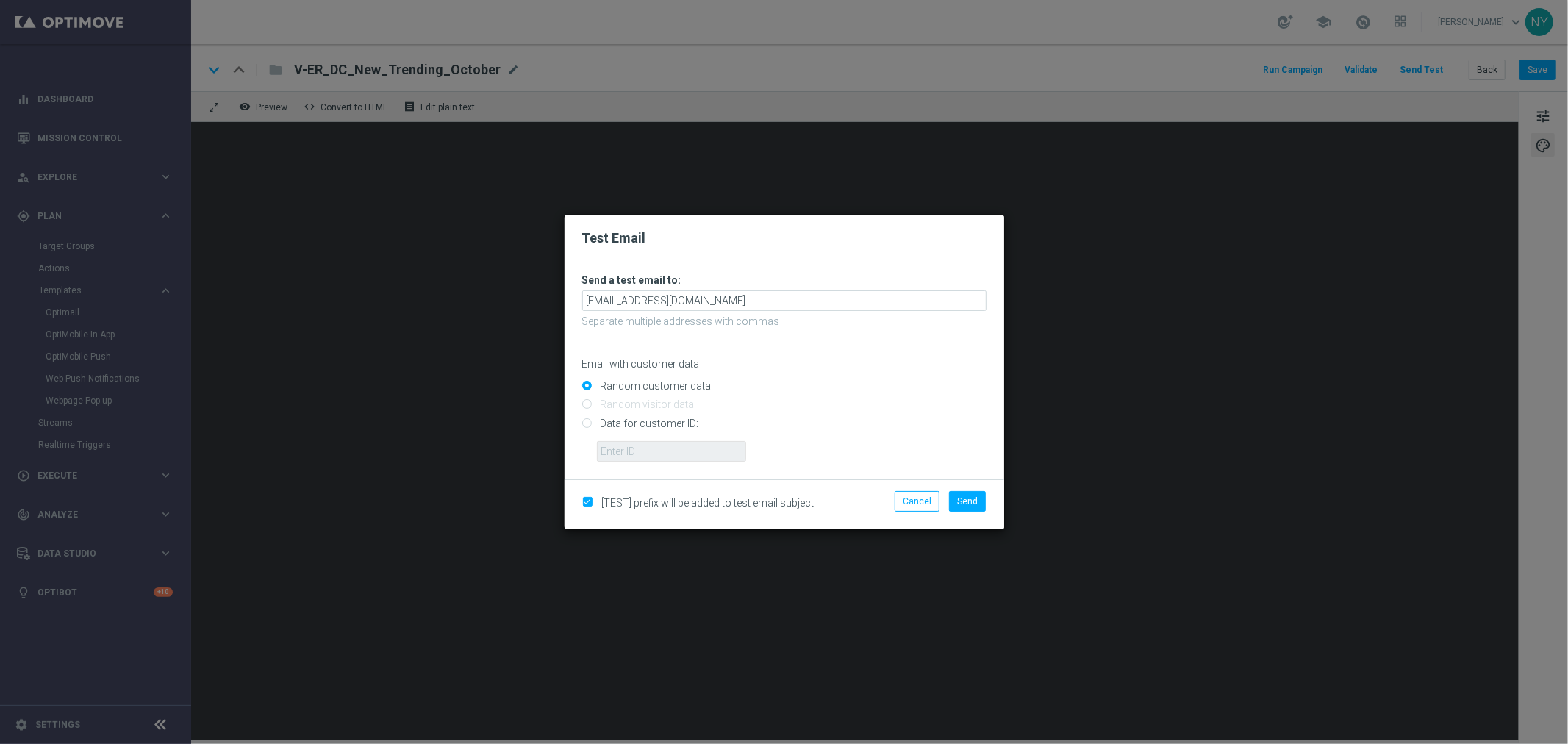
click at [581, 424] on form "Send a test email to: neilyetts3-bhsqd@litmusemail.com Separate multiple addres…" at bounding box center [784, 371] width 439 height 217
click at [582, 422] on input "Data for customer ID:" at bounding box center [784, 429] width 404 height 21
radio input "true"
click at [627, 453] on input "text" at bounding box center [671, 451] width 149 height 21
paste input "10000006208"
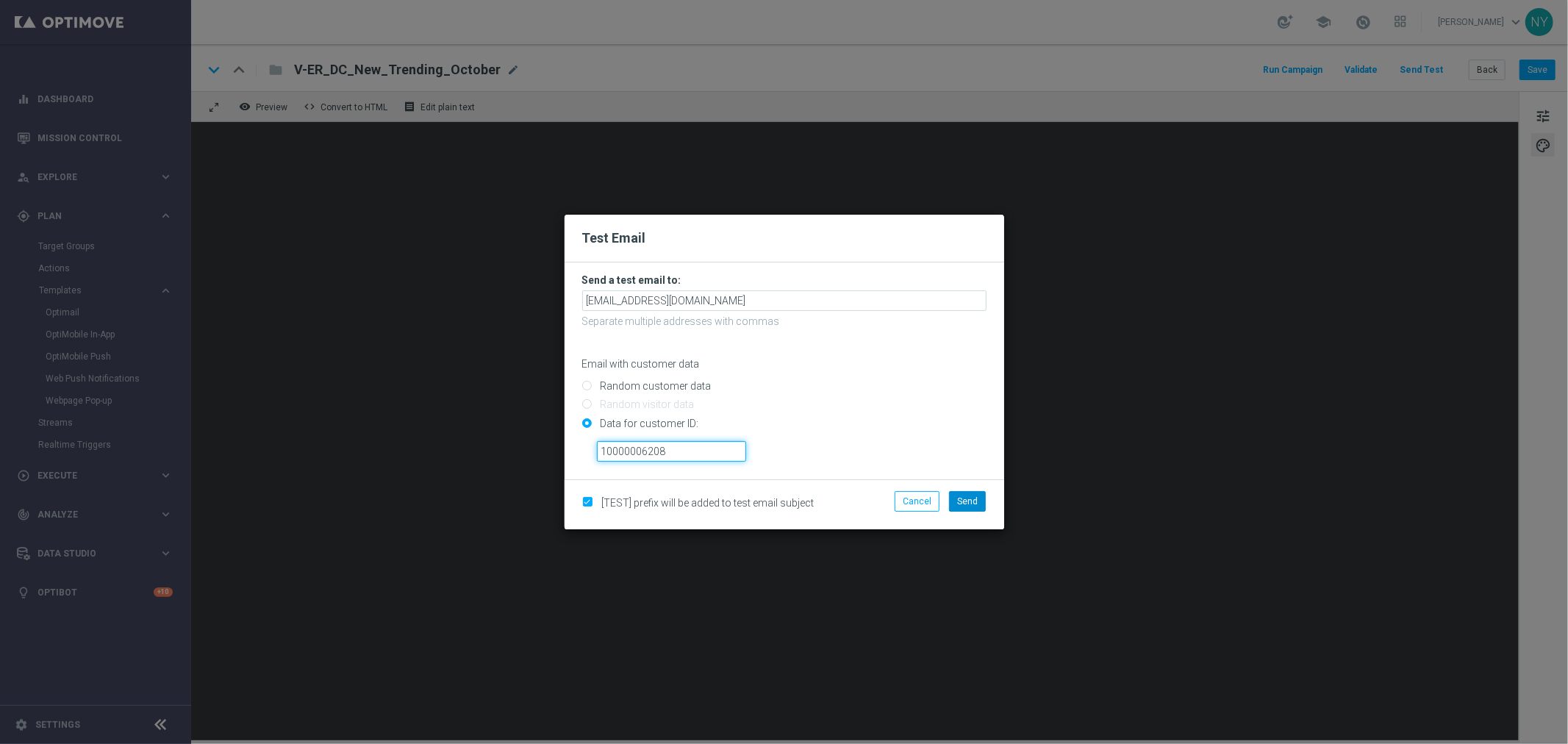
type input "10000006208"
click at [961, 500] on span "Send" at bounding box center [967, 501] width 21 height 10
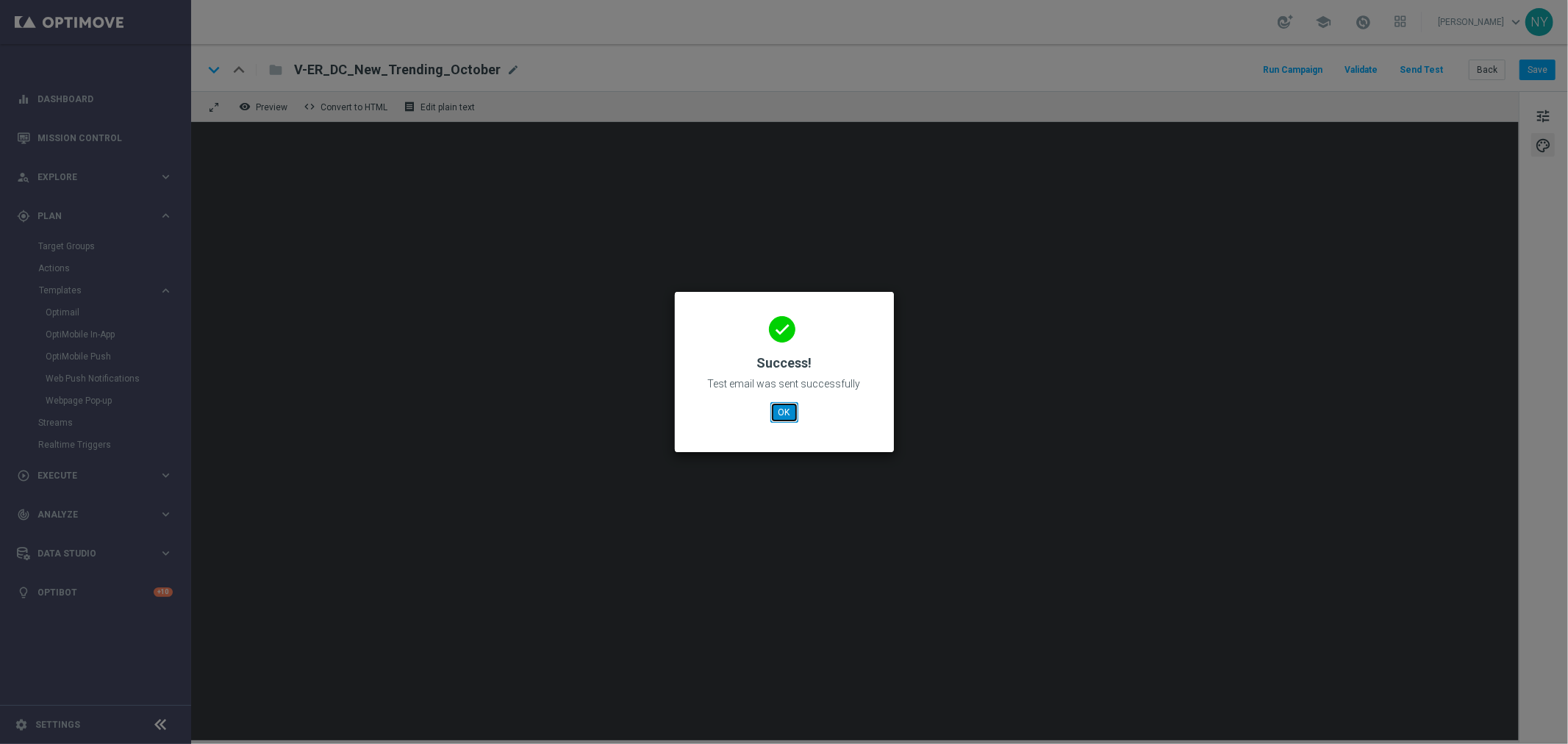
click at [787, 417] on button "OK" at bounding box center [784, 412] width 28 height 21
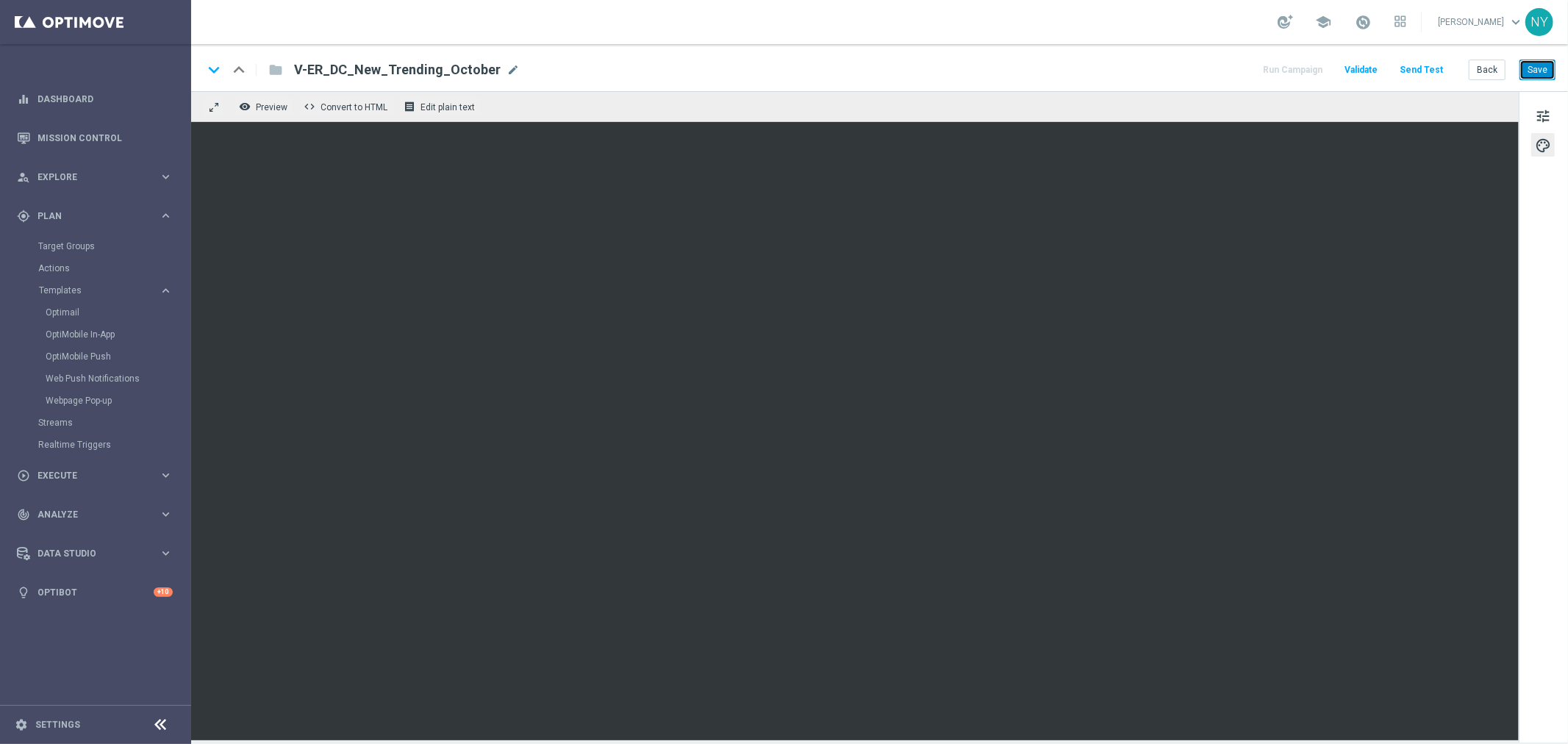
click at [1536, 64] on button "Save" at bounding box center [1537, 70] width 36 height 21
click at [1417, 66] on button "Send Test" at bounding box center [1421, 70] width 48 height 20
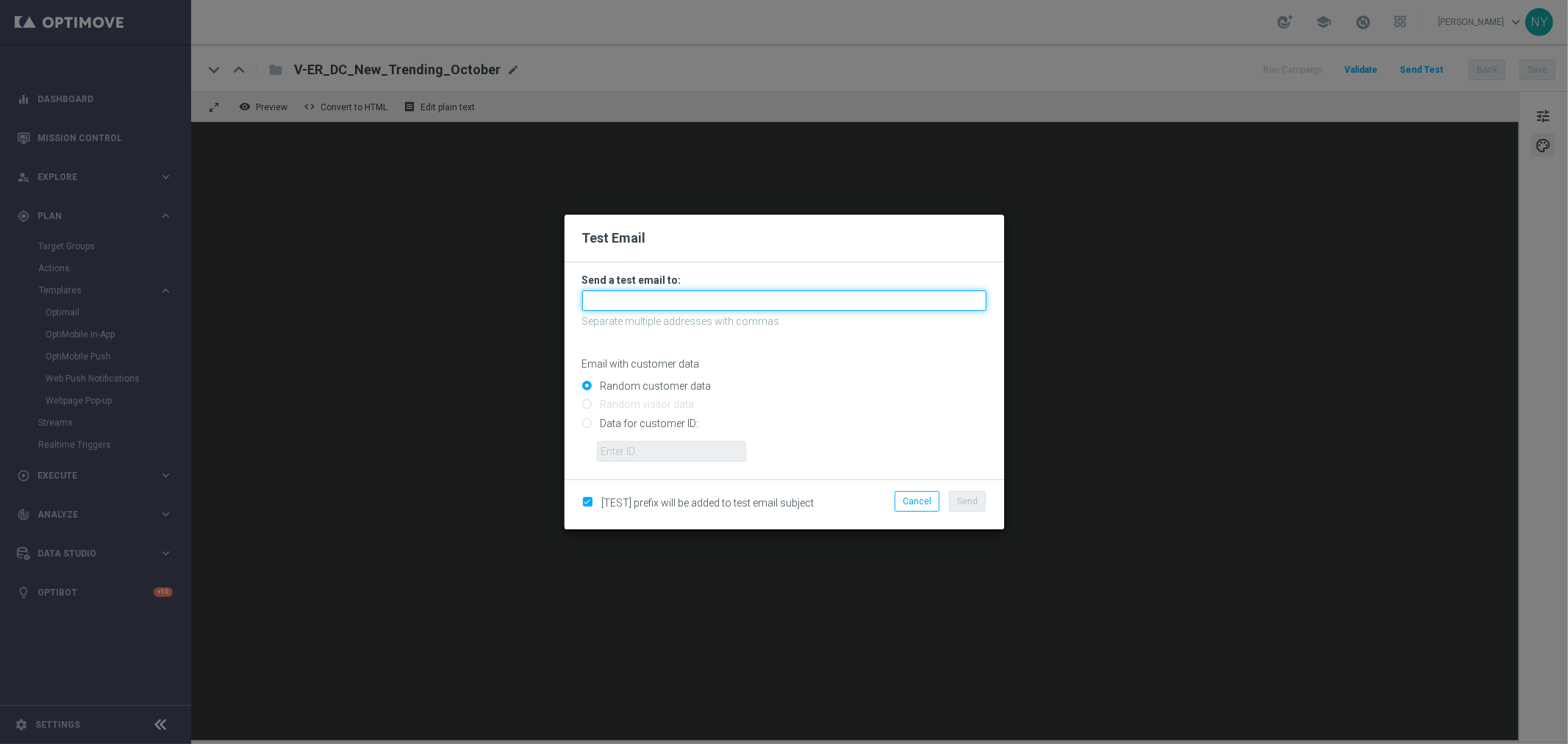
click at [635, 304] on input "text" at bounding box center [784, 301] width 404 height 21
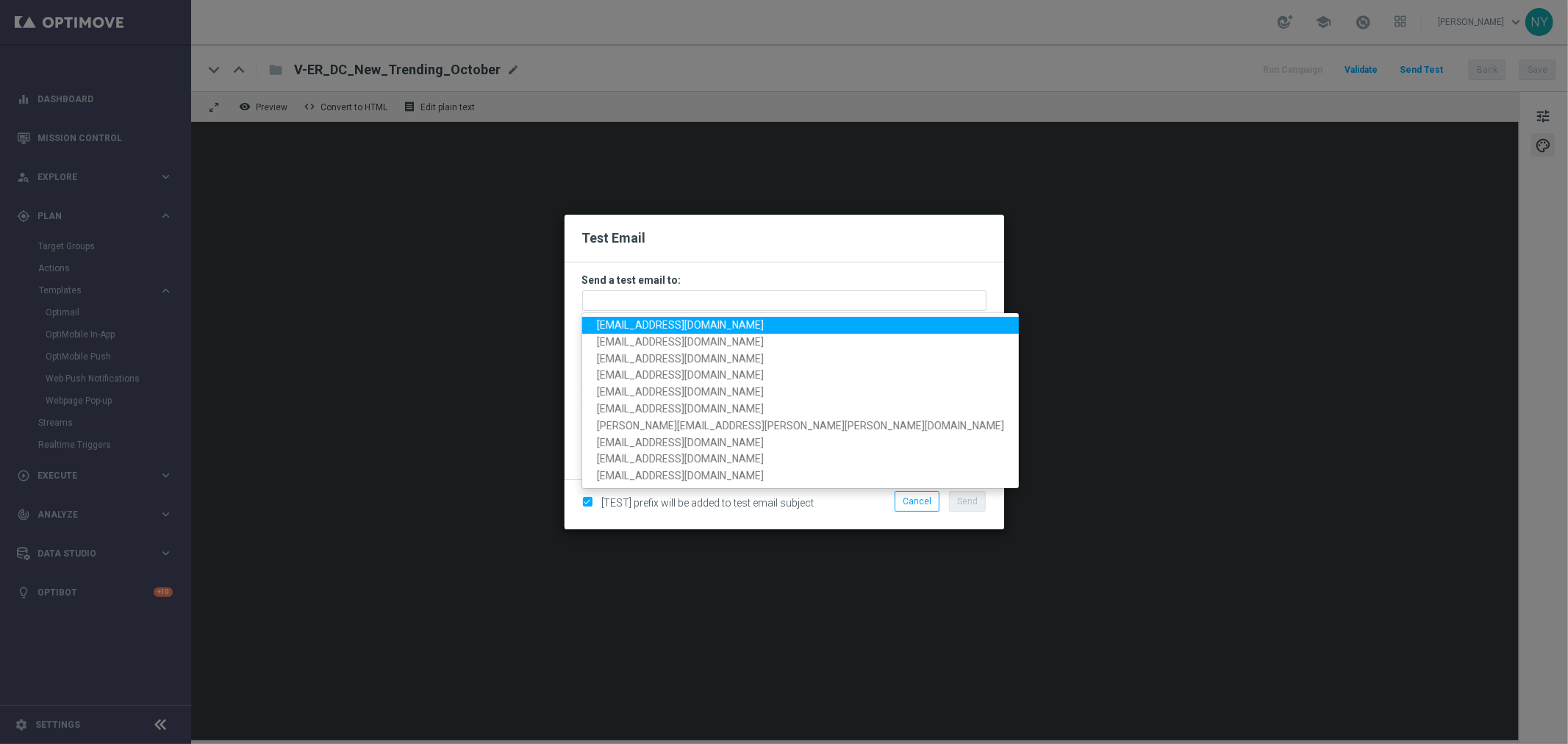
click at [638, 322] on span "neilyetts3-bhsqd@litmusemail.com" at bounding box center [680, 325] width 167 height 12
type input "neilyetts3-bhsqd@litmusemail.com"
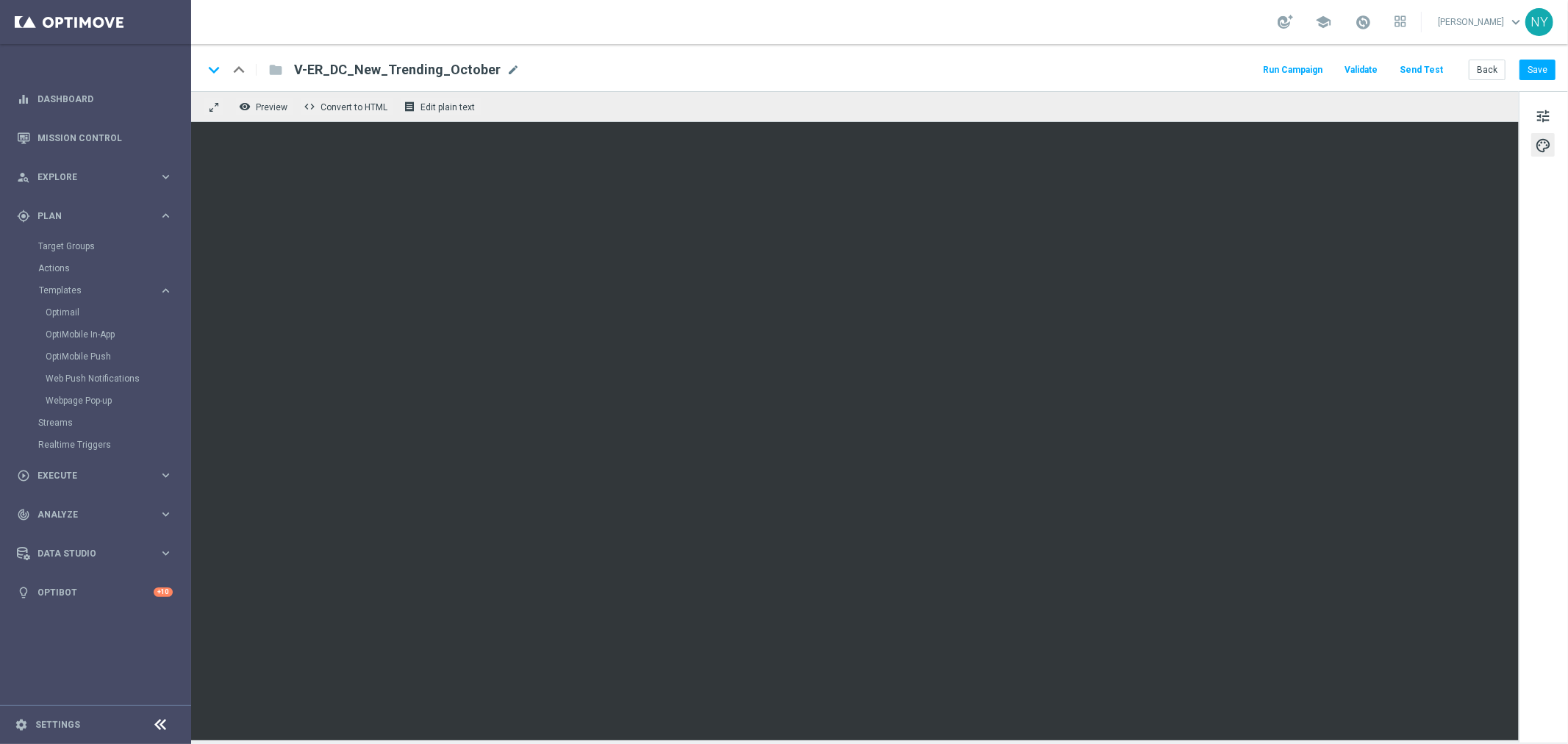
click at [1423, 62] on button "Send Test" at bounding box center [1421, 70] width 48 height 20
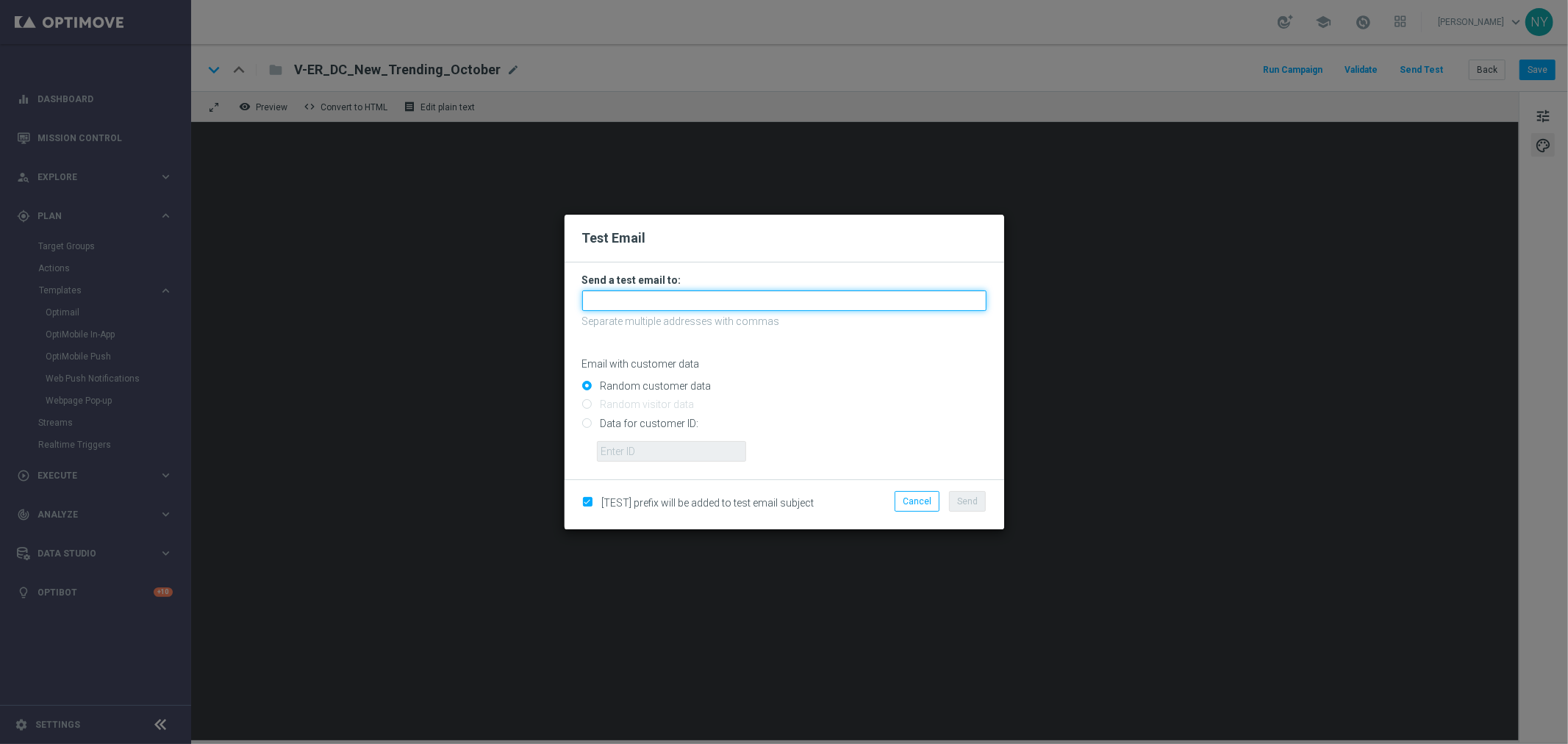
click at [653, 298] on input "text" at bounding box center [784, 301] width 404 height 21
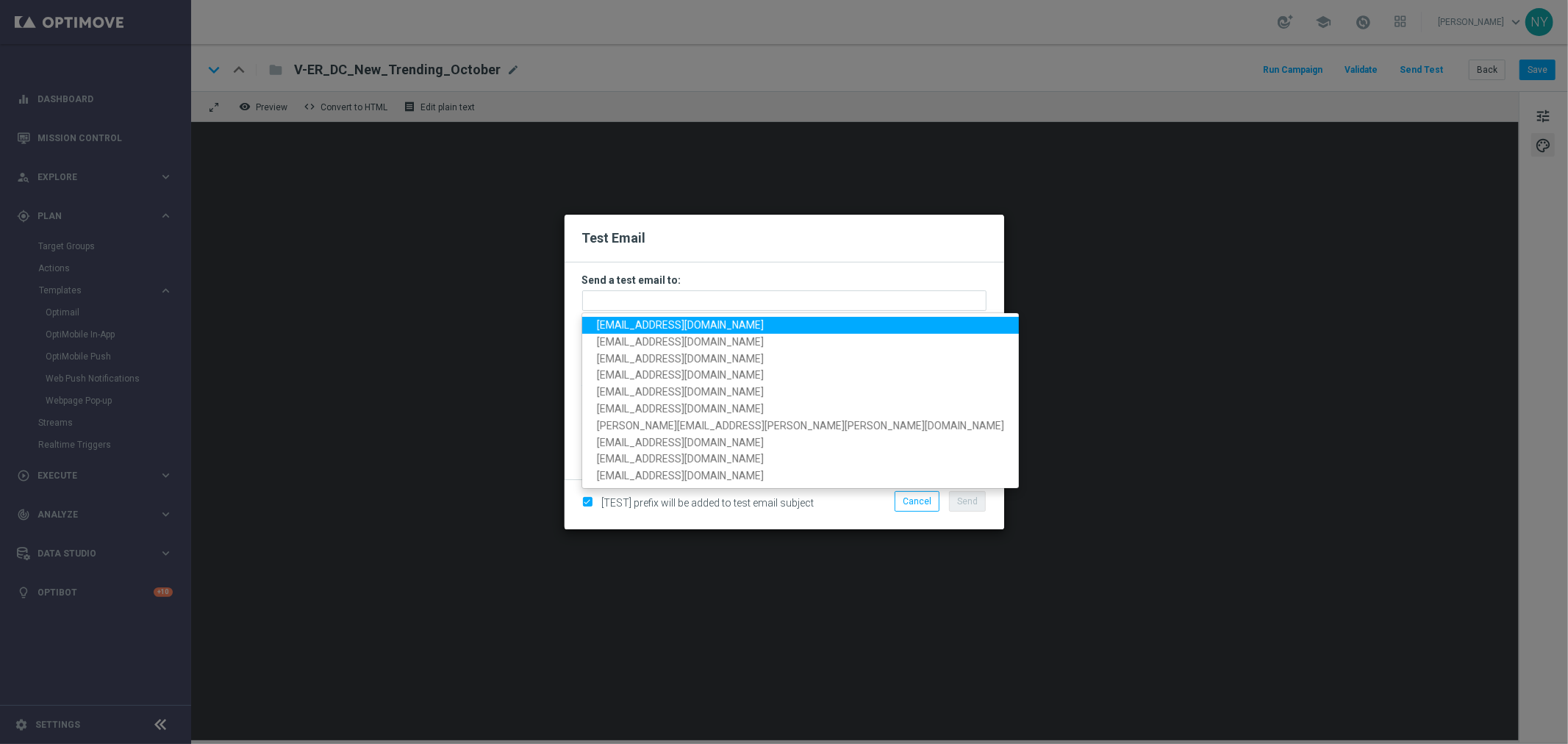
click at [659, 328] on span "neilyetts3-bhsqd@litmusemail.com" at bounding box center [680, 325] width 167 height 12
type input "neilyetts3-bhsqd@litmusemail.com"
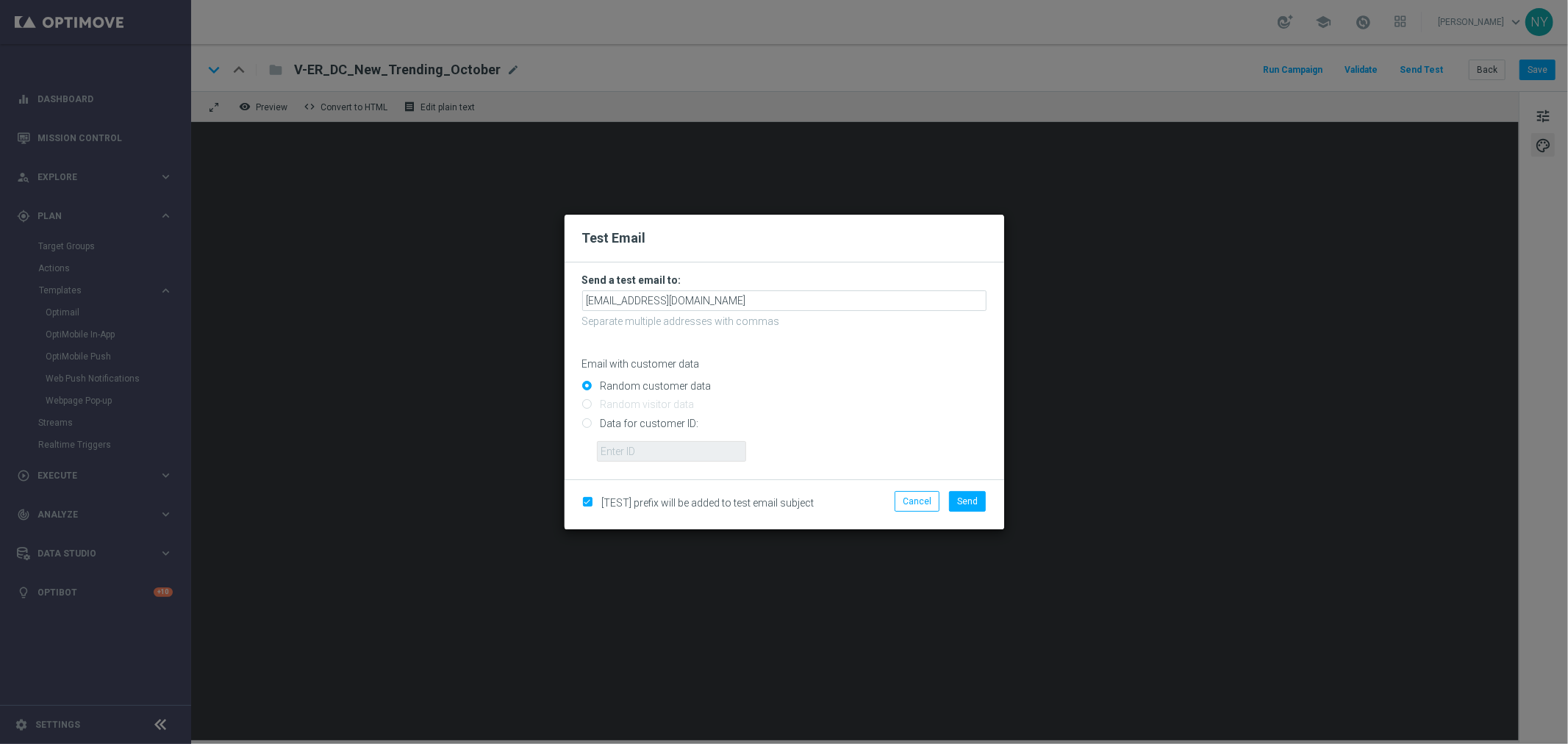
click at [586, 424] on input "Data for customer ID:" at bounding box center [784, 429] width 404 height 21
radio input "true"
click at [605, 449] on input "text" at bounding box center [671, 451] width 149 height 21
paste input "10000006208"
type input "10000006208"
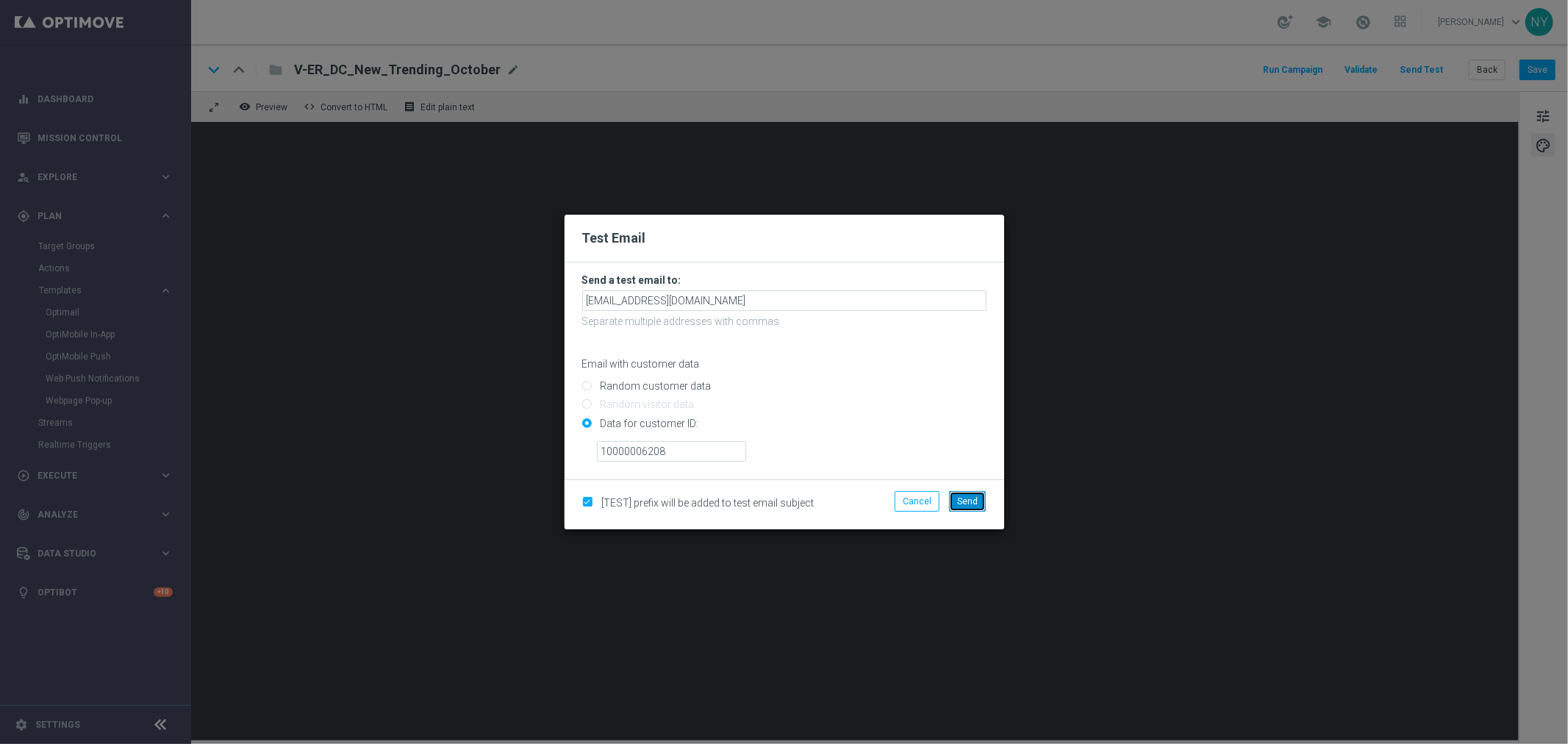
click at [960, 497] on span "Send" at bounding box center [967, 501] width 21 height 10
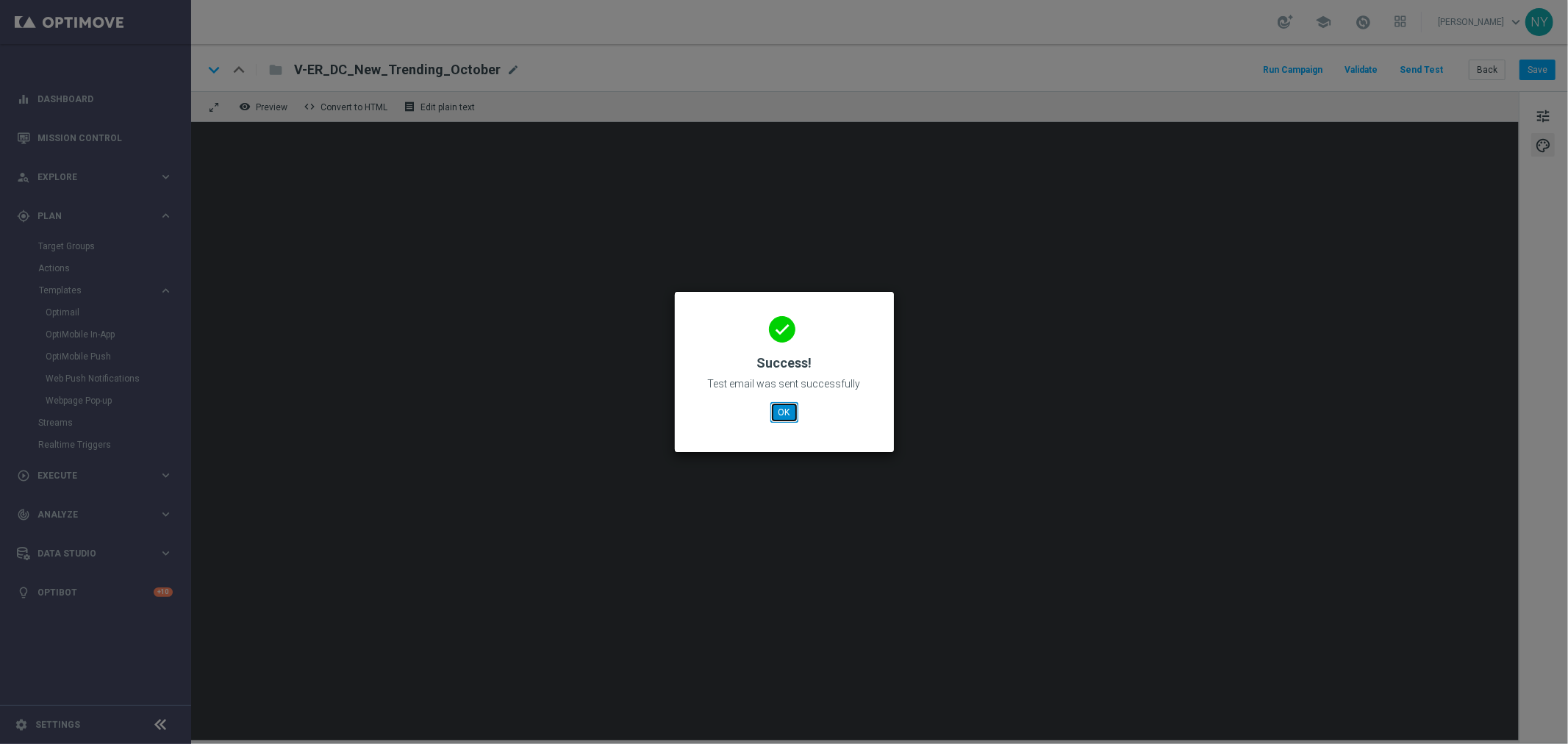
click at [772, 412] on button "OK" at bounding box center [784, 412] width 28 height 21
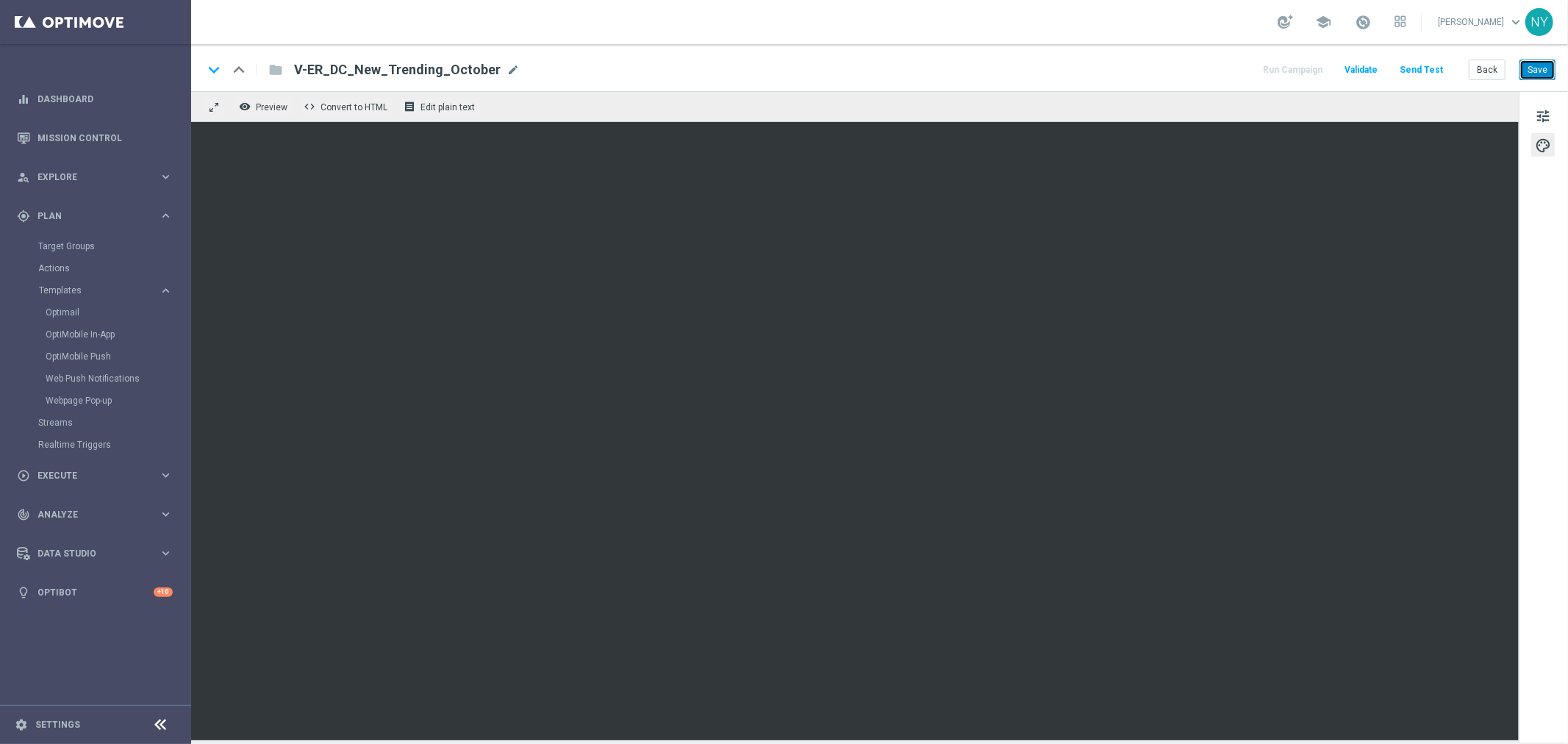
click at [1542, 66] on button "Save" at bounding box center [1537, 70] width 36 height 21
click at [1546, 66] on button "Save" at bounding box center [1537, 70] width 36 height 21
click at [1425, 68] on button "Send Test" at bounding box center [1421, 70] width 48 height 20
click at [1411, 71] on button "Send Test" at bounding box center [1421, 70] width 48 height 20
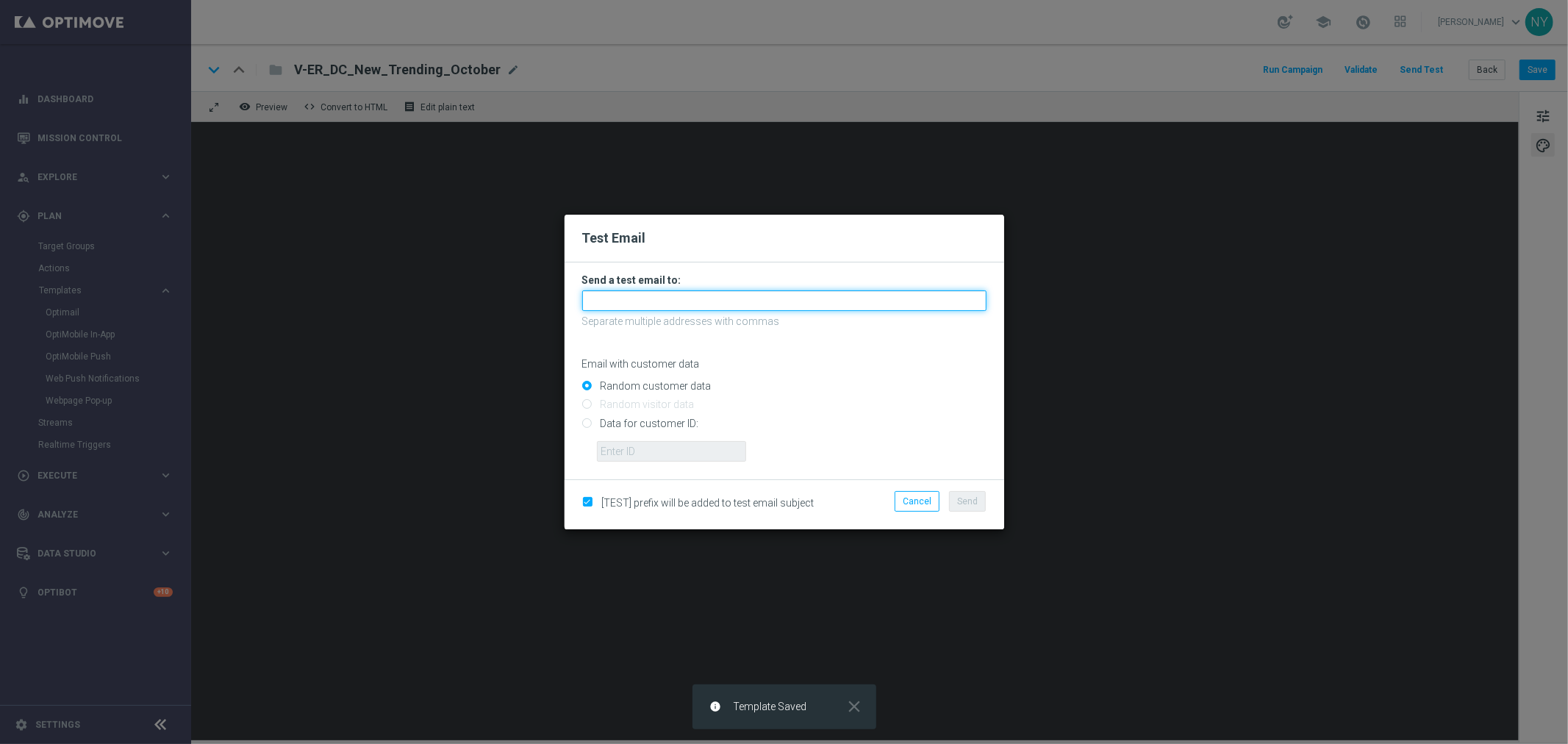
click at [625, 303] on input "text" at bounding box center [784, 301] width 404 height 21
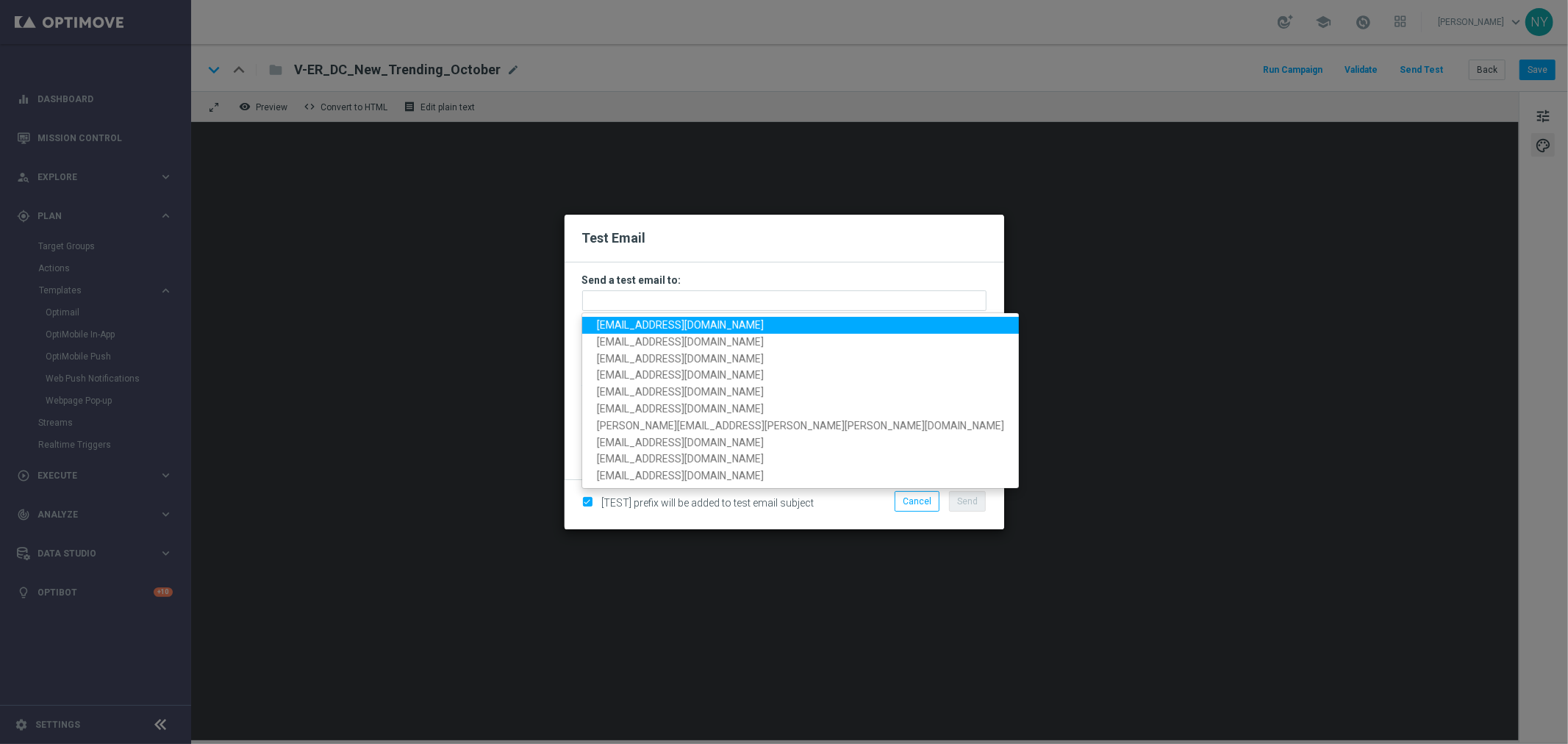
click at [633, 325] on span "neilyetts3-bhsqd@litmusemail.com" at bounding box center [680, 325] width 167 height 12
type input "neilyetts3-bhsqd@litmusemail.com"
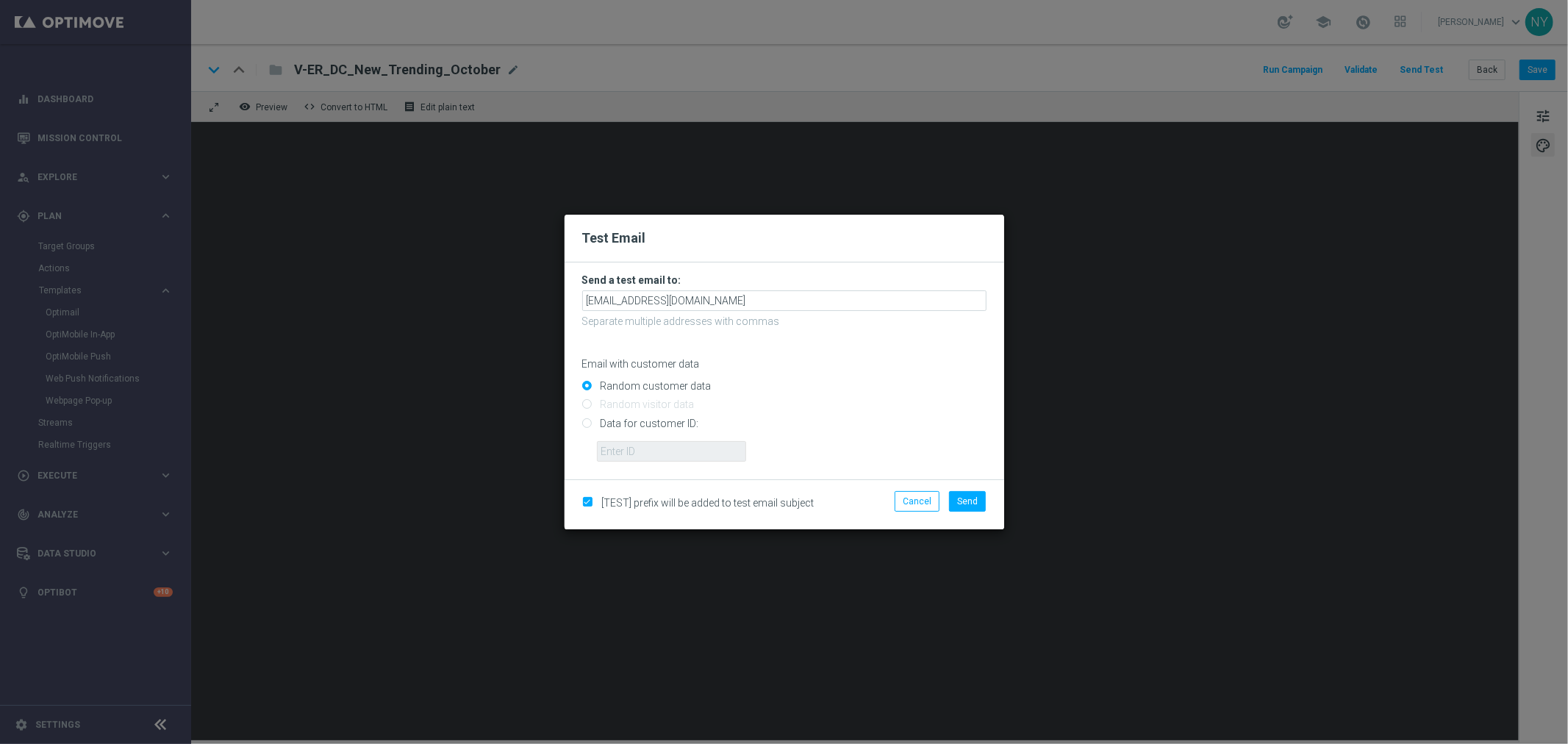
click at [585, 423] on input "Data for customer ID:" at bounding box center [784, 429] width 404 height 21
radio input "true"
click at [620, 458] on input "text" at bounding box center [671, 451] width 149 height 21
paste input "10000006208"
type input "10000006208"
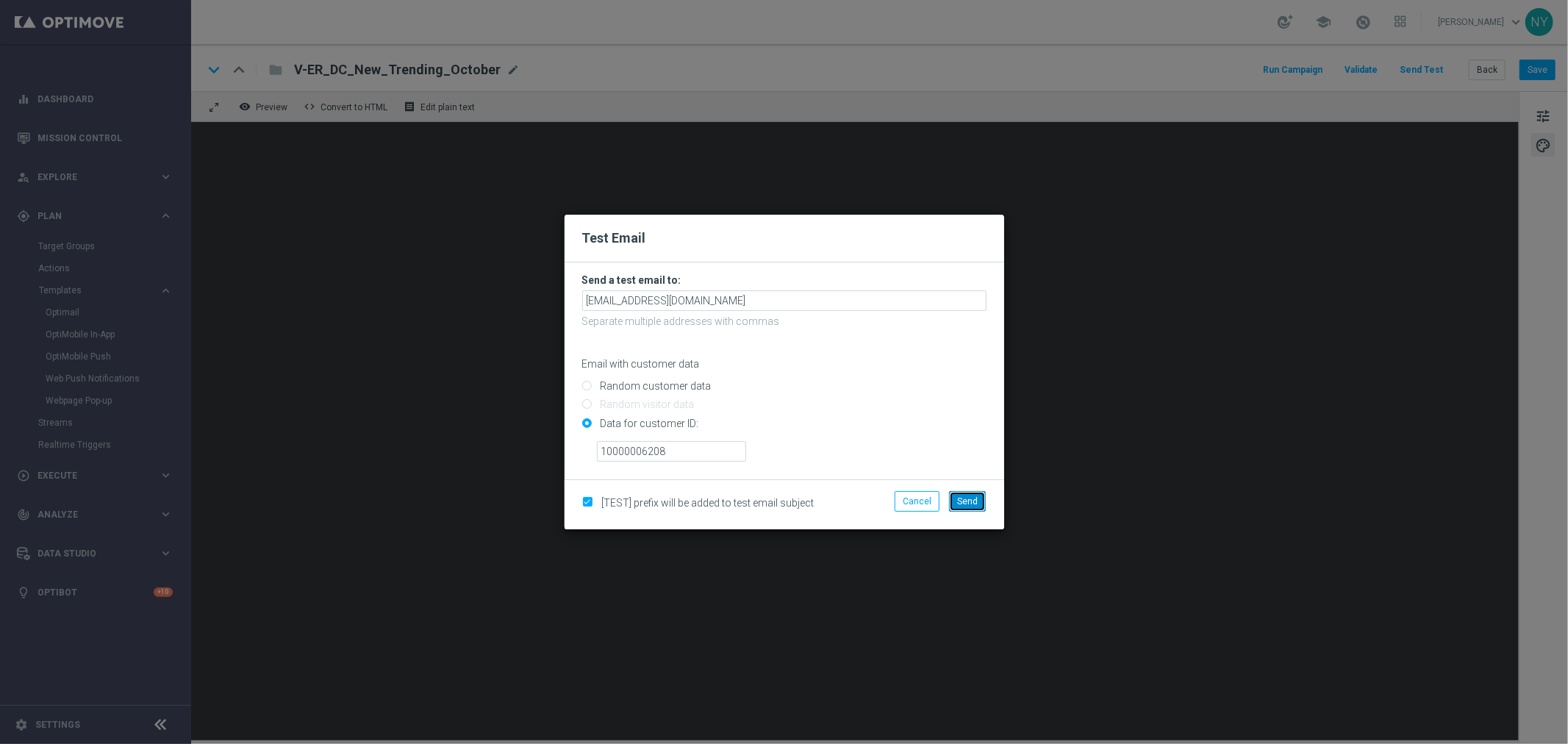
click at [965, 497] on span "Send" at bounding box center [967, 501] width 21 height 10
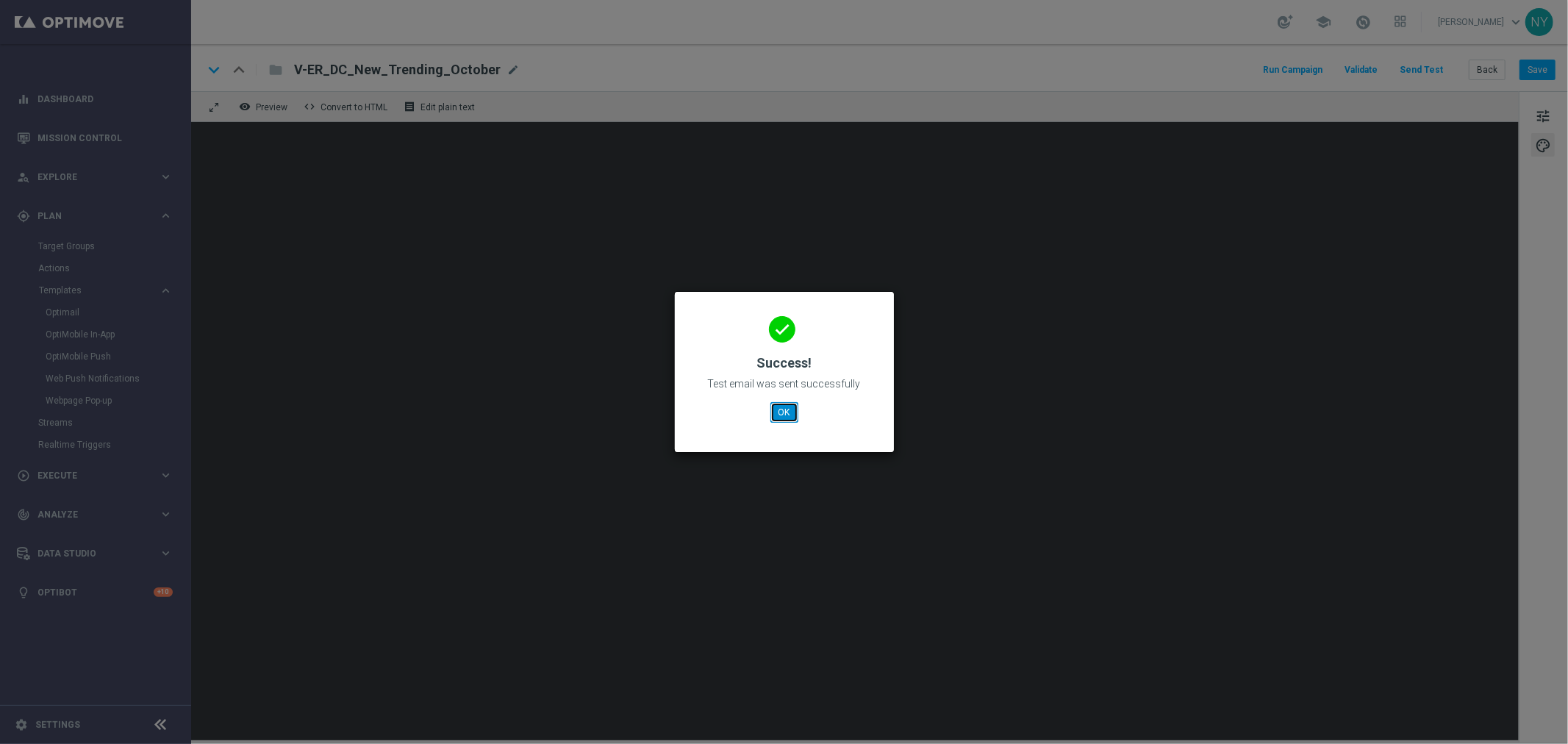
click at [783, 409] on button "OK" at bounding box center [784, 412] width 28 height 21
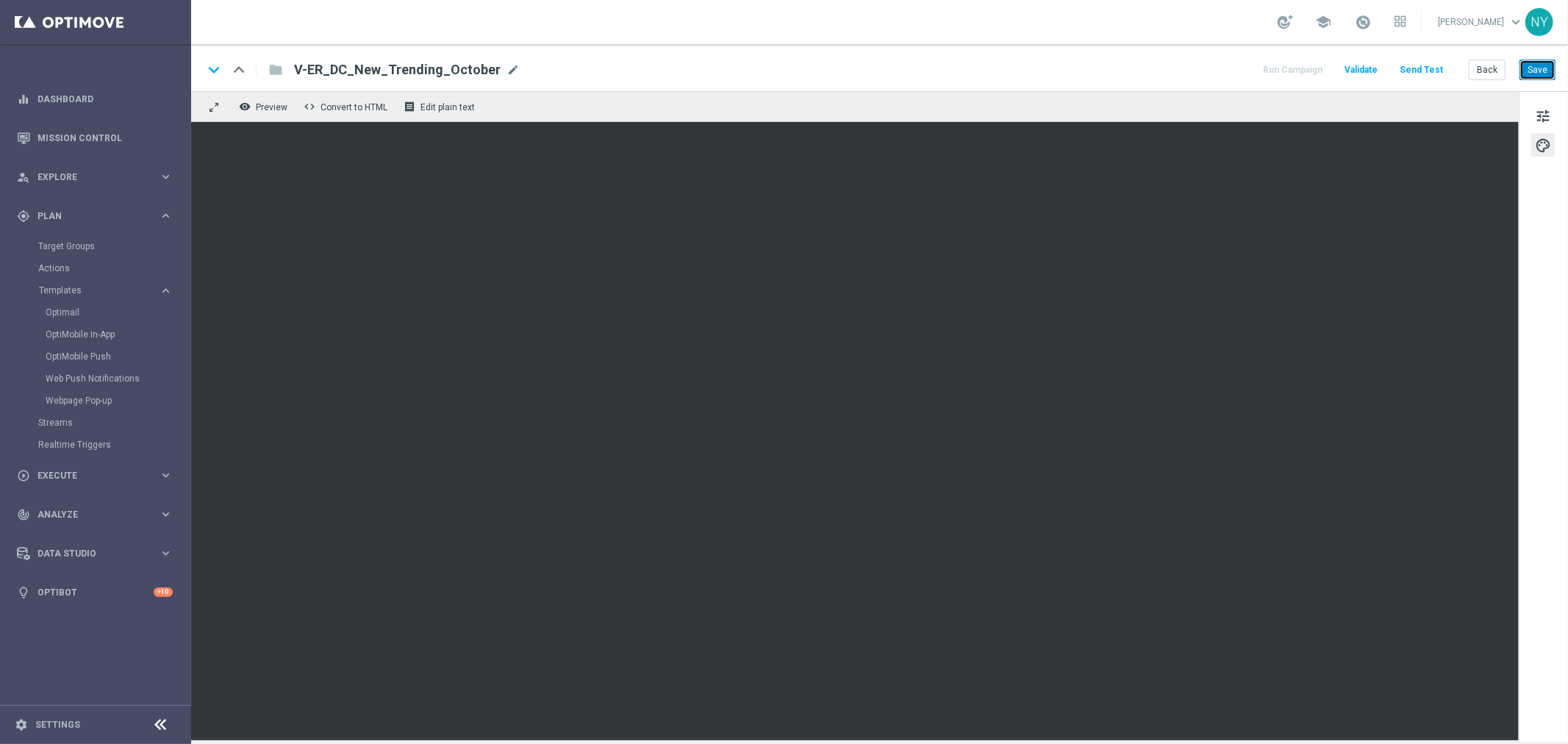
click at [1539, 65] on button "Save" at bounding box center [1537, 70] width 36 height 21
click at [1533, 68] on button "Save" at bounding box center [1537, 70] width 36 height 21
click at [1429, 66] on button "Send Test" at bounding box center [1421, 70] width 48 height 20
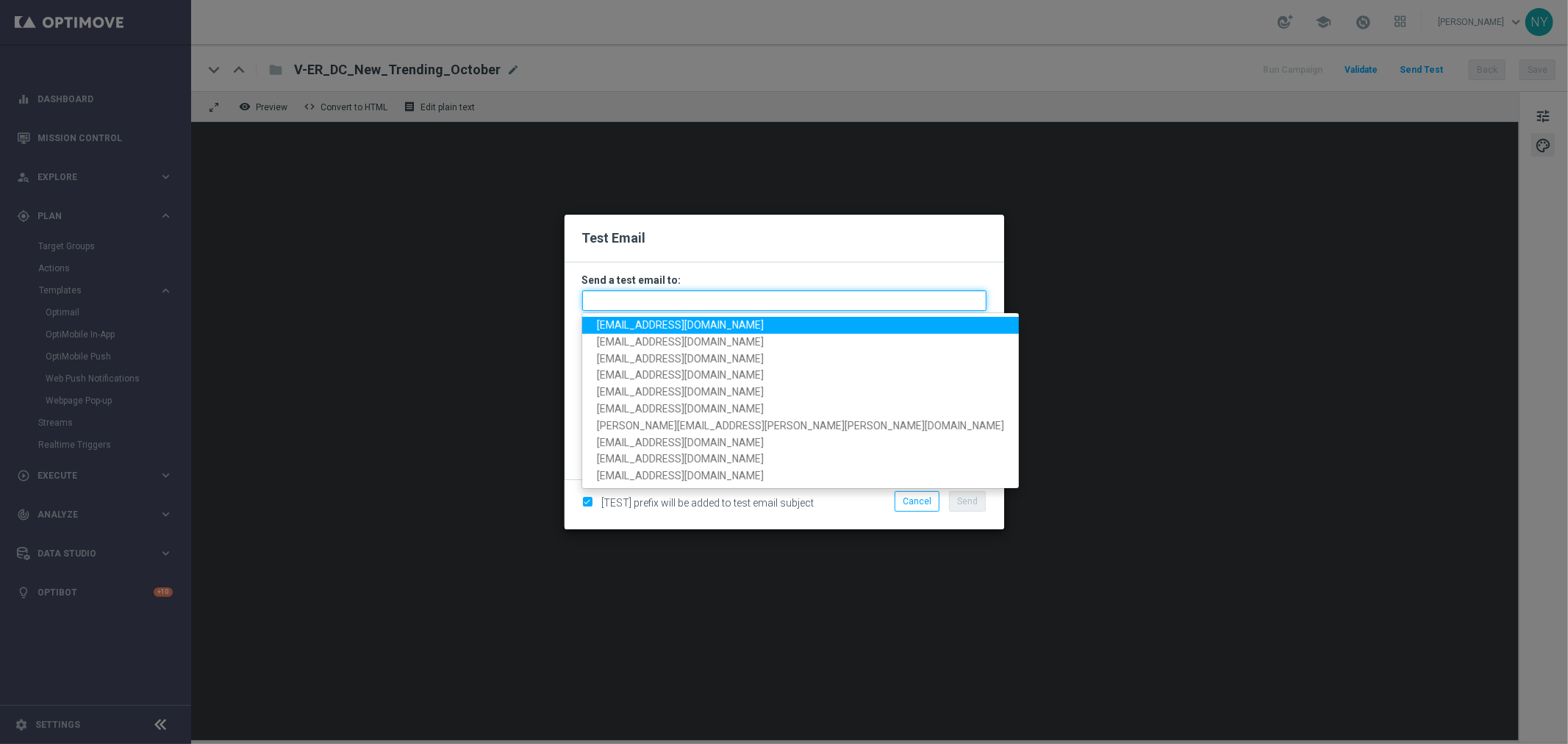
click at [622, 302] on input "text" at bounding box center [784, 301] width 404 height 21
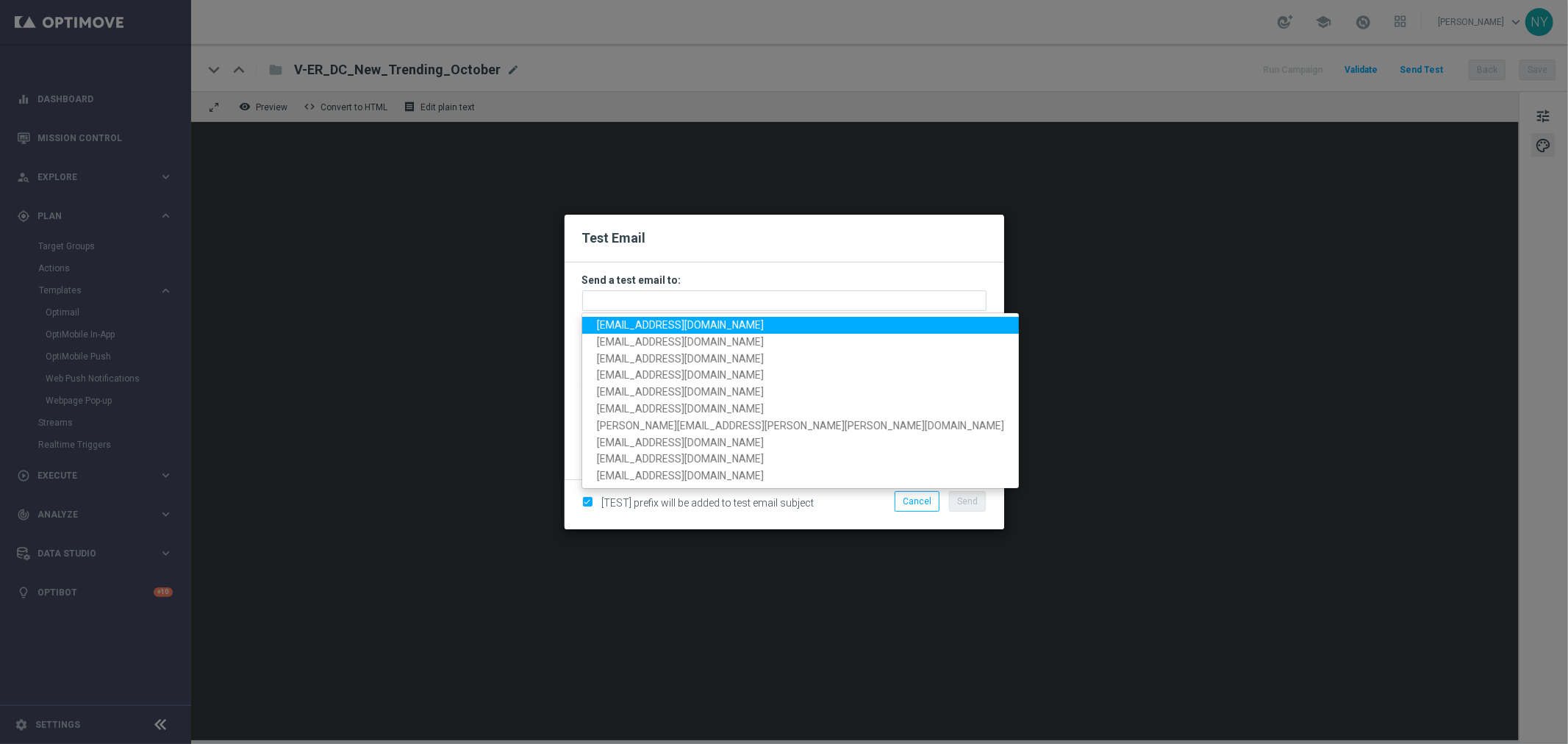
click at [625, 321] on span "neilyetts3-bhsqd@litmusemail.com" at bounding box center [680, 325] width 167 height 12
type input "neilyetts3-bhsqd@litmusemail.com"
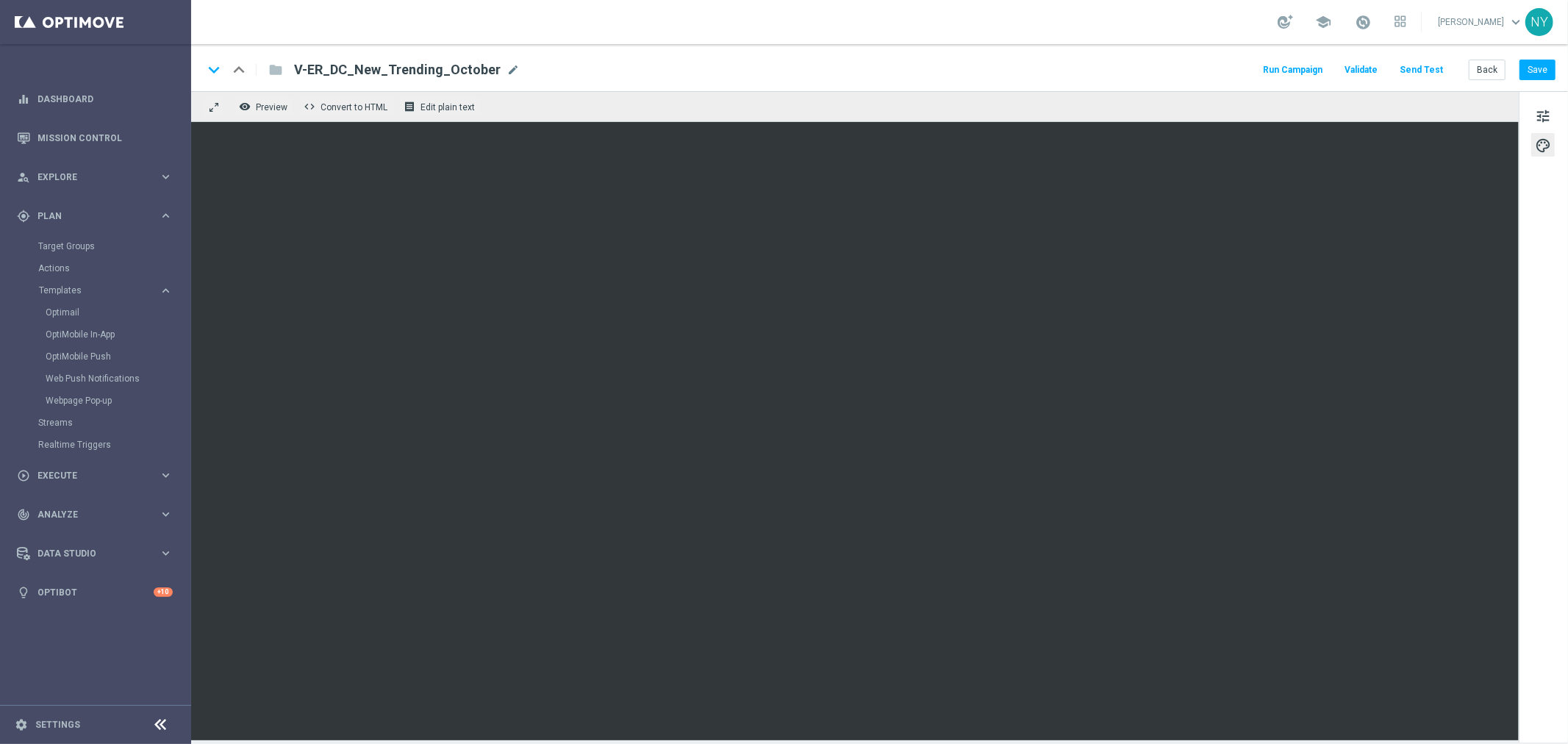
click at [1410, 64] on button "Send Test" at bounding box center [1421, 70] width 48 height 20
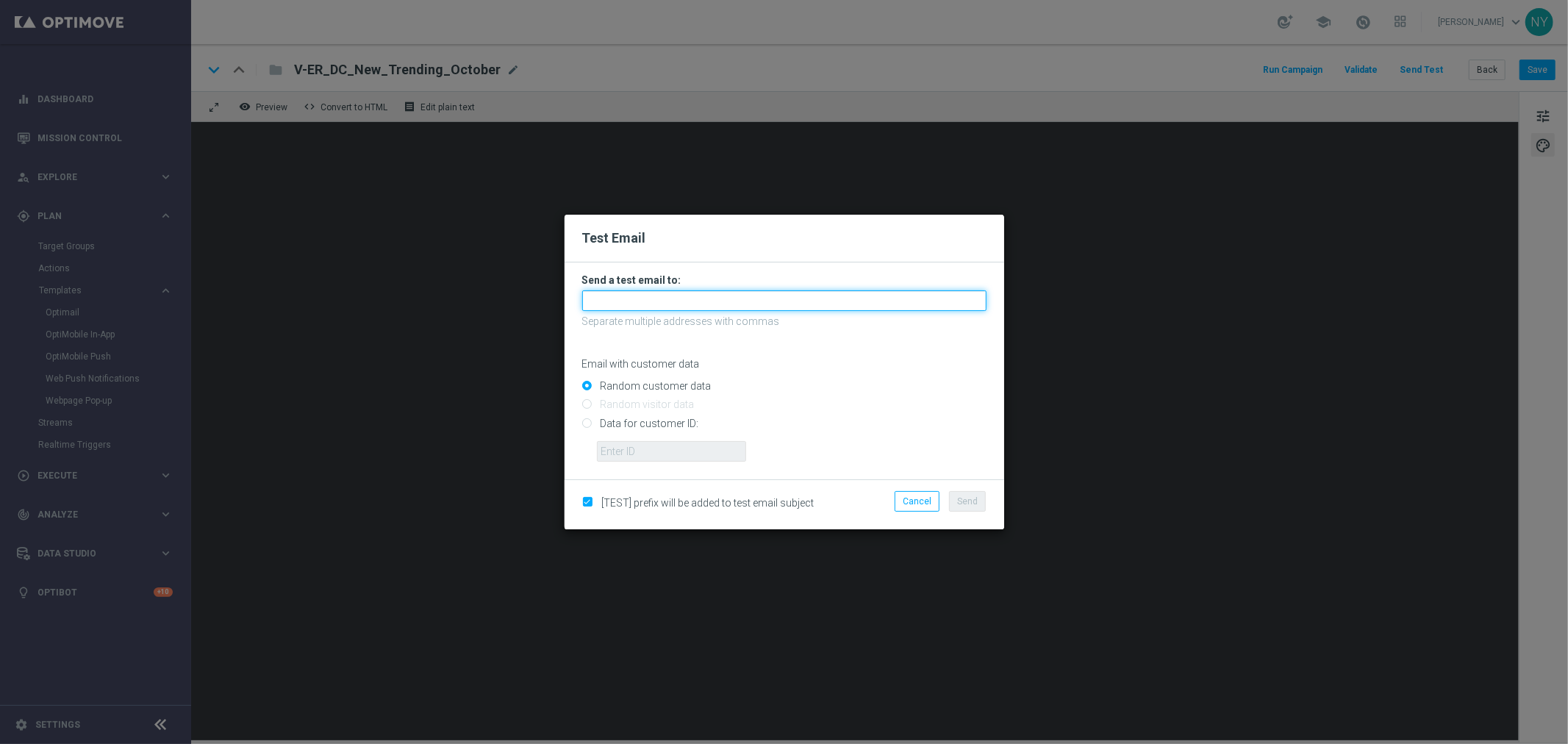
click at [670, 304] on input "text" at bounding box center [784, 301] width 404 height 21
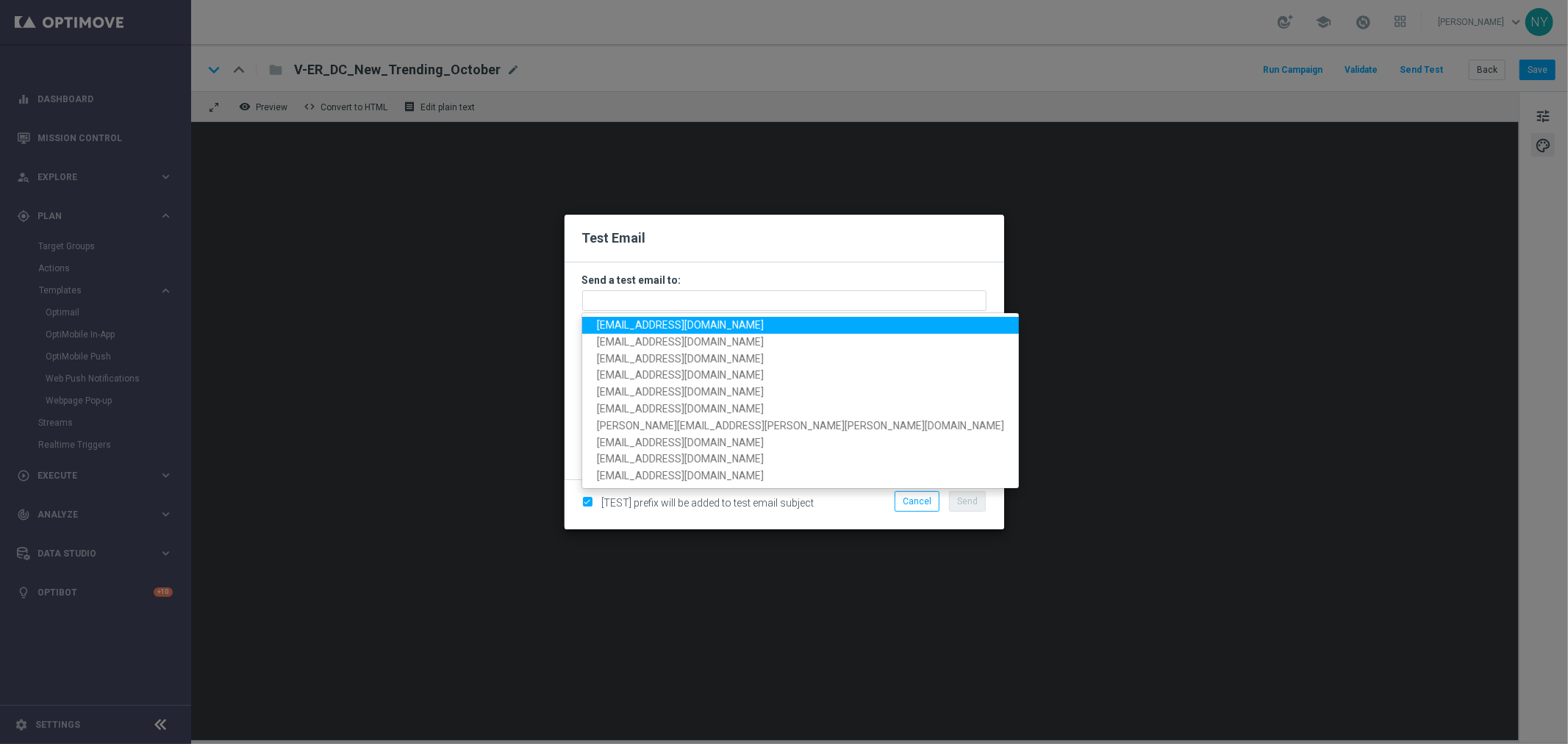
click at [703, 322] on span "neilyetts3-bhsqd@litmusemail.com" at bounding box center [680, 325] width 167 height 12
type input "neilyetts3-bhsqd@litmusemail.com"
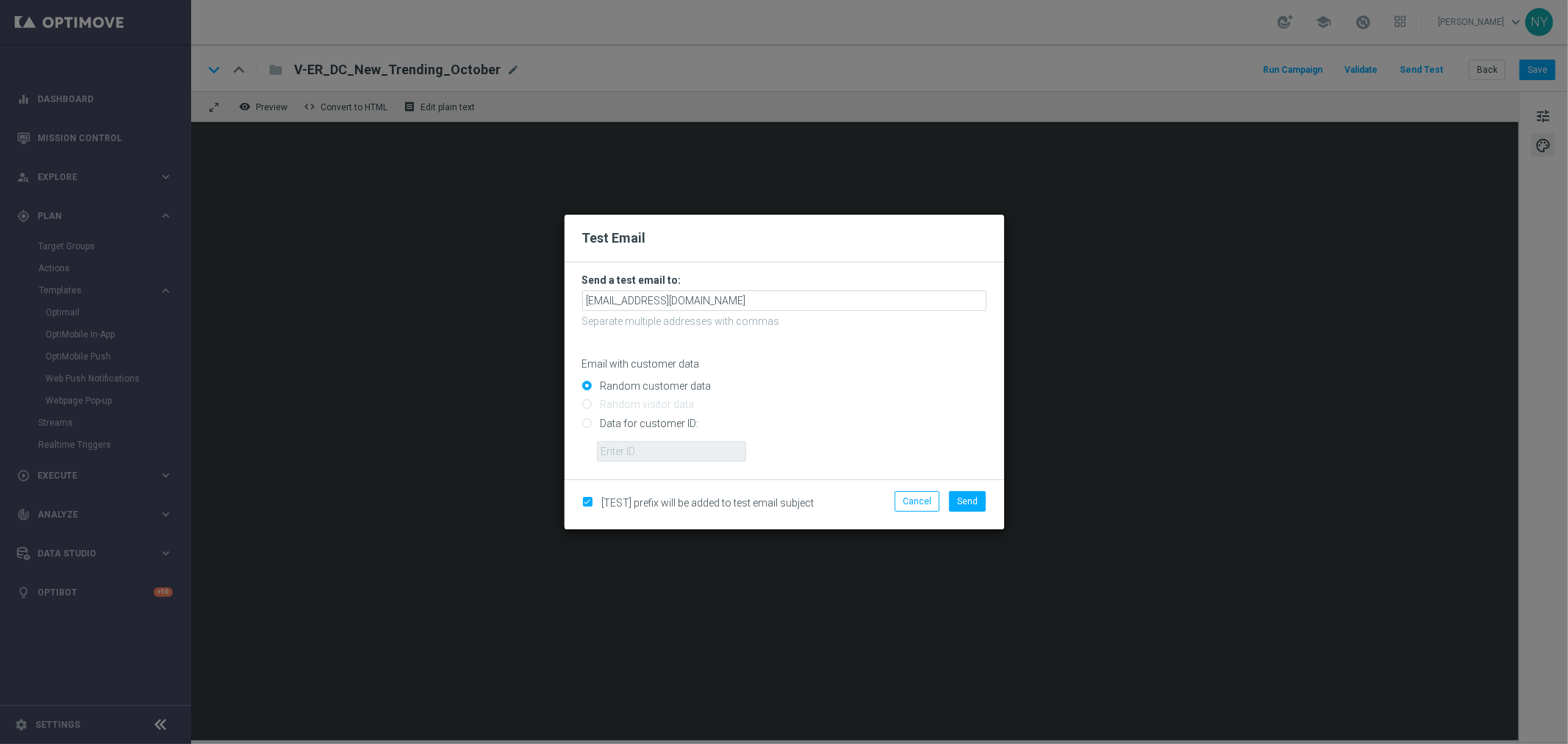
click at [586, 423] on input "Data for customer ID:" at bounding box center [784, 429] width 404 height 21
radio input "true"
click at [625, 450] on input "text" at bounding box center [671, 451] width 149 height 21
paste input "10000006208"
type input "10000006208"
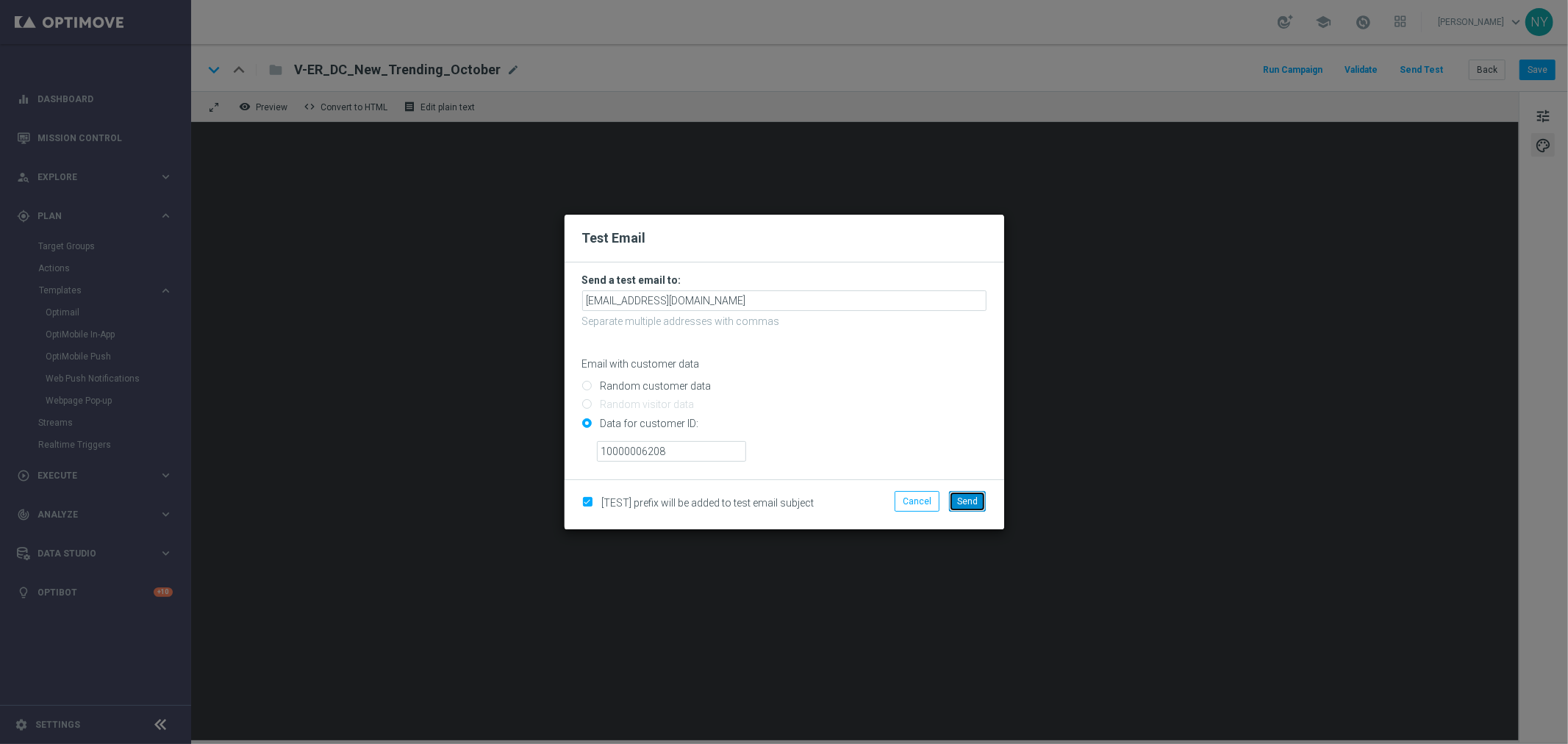
click at [959, 502] on span "Send" at bounding box center [967, 501] width 21 height 10
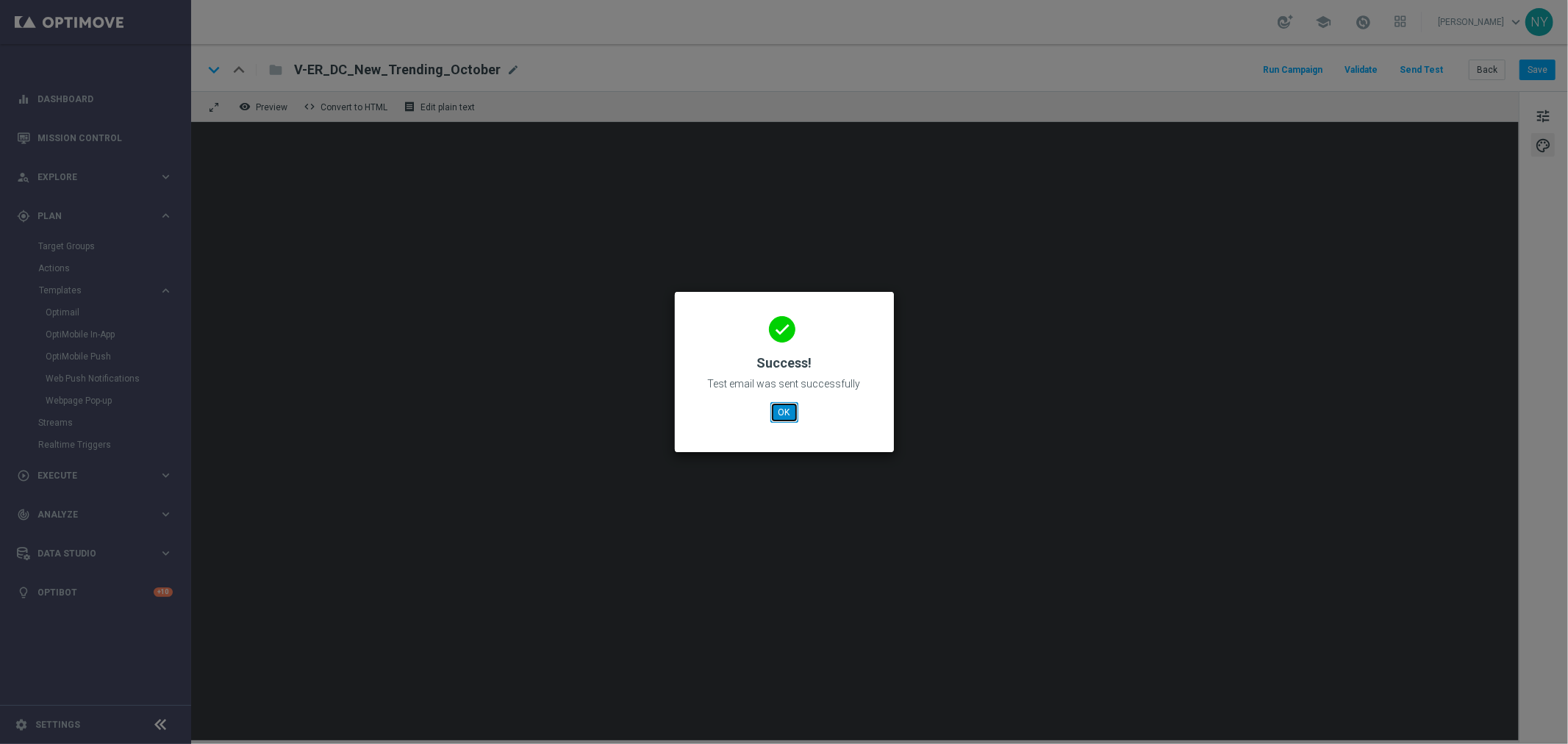
click at [778, 405] on button "OK" at bounding box center [784, 412] width 28 height 21
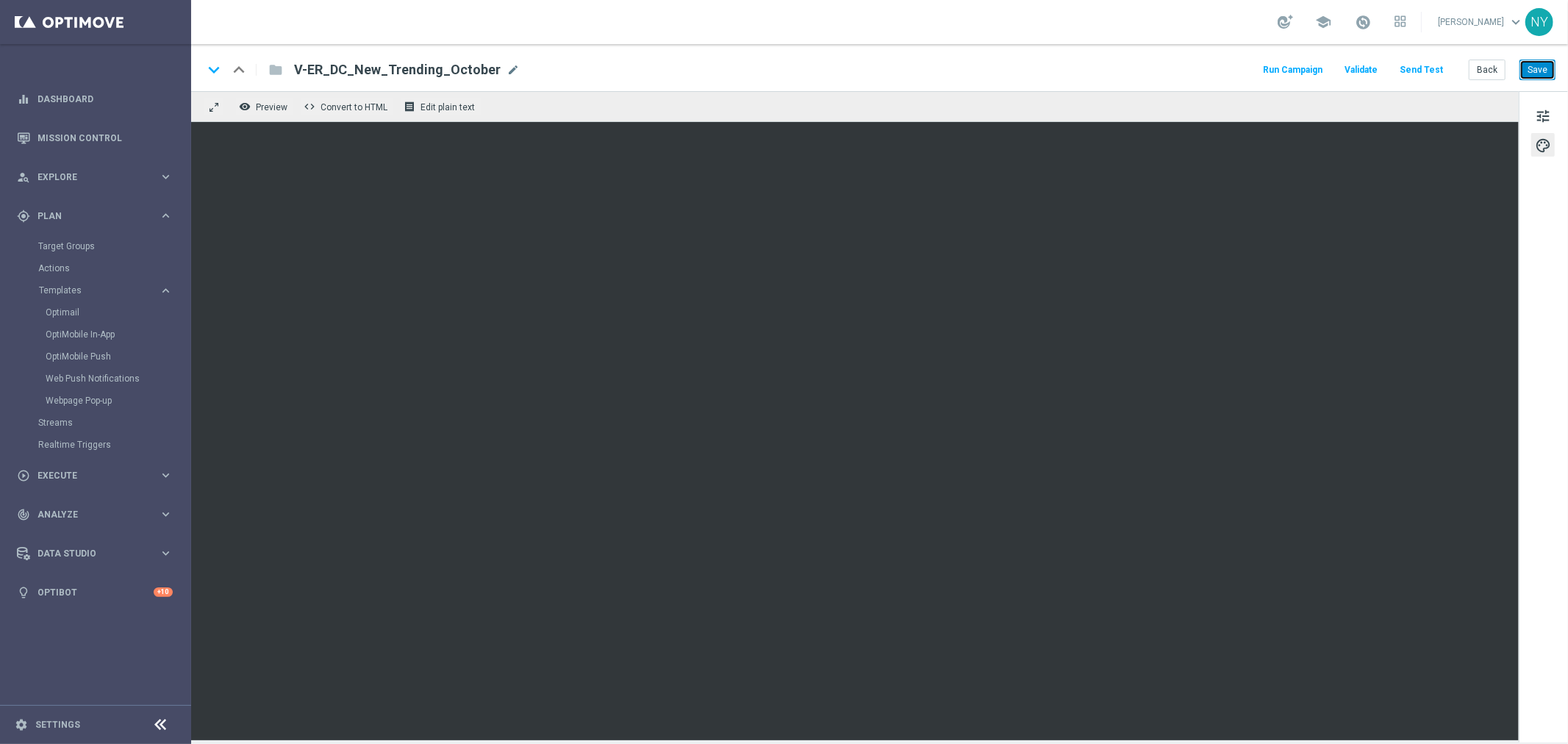
click at [1537, 68] on button "Save" at bounding box center [1537, 70] width 36 height 21
click at [1419, 68] on button "Send Test" at bounding box center [1421, 70] width 48 height 20
click at [1426, 70] on button "Send Test" at bounding box center [1421, 70] width 48 height 20
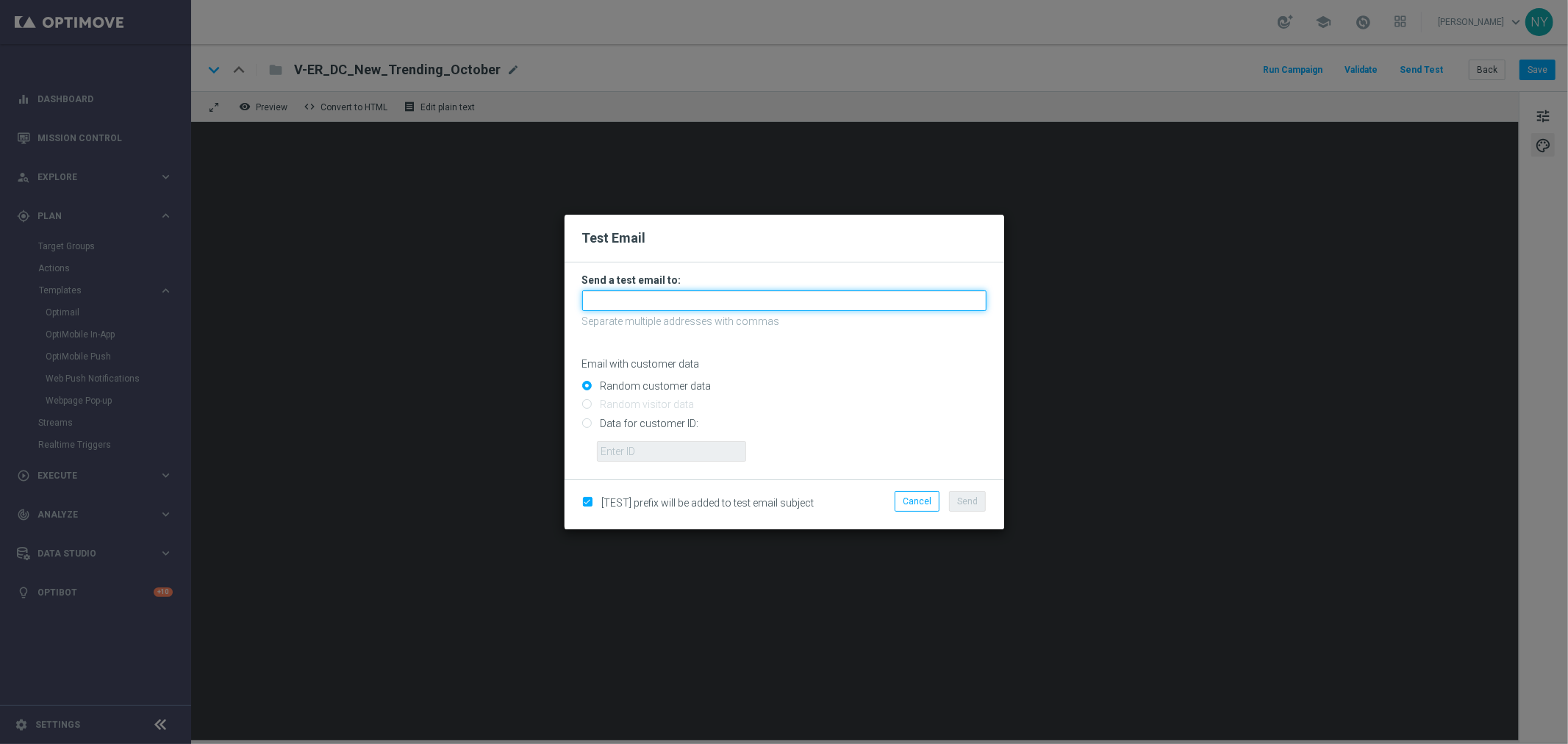
click at [622, 299] on input "text" at bounding box center [784, 301] width 404 height 21
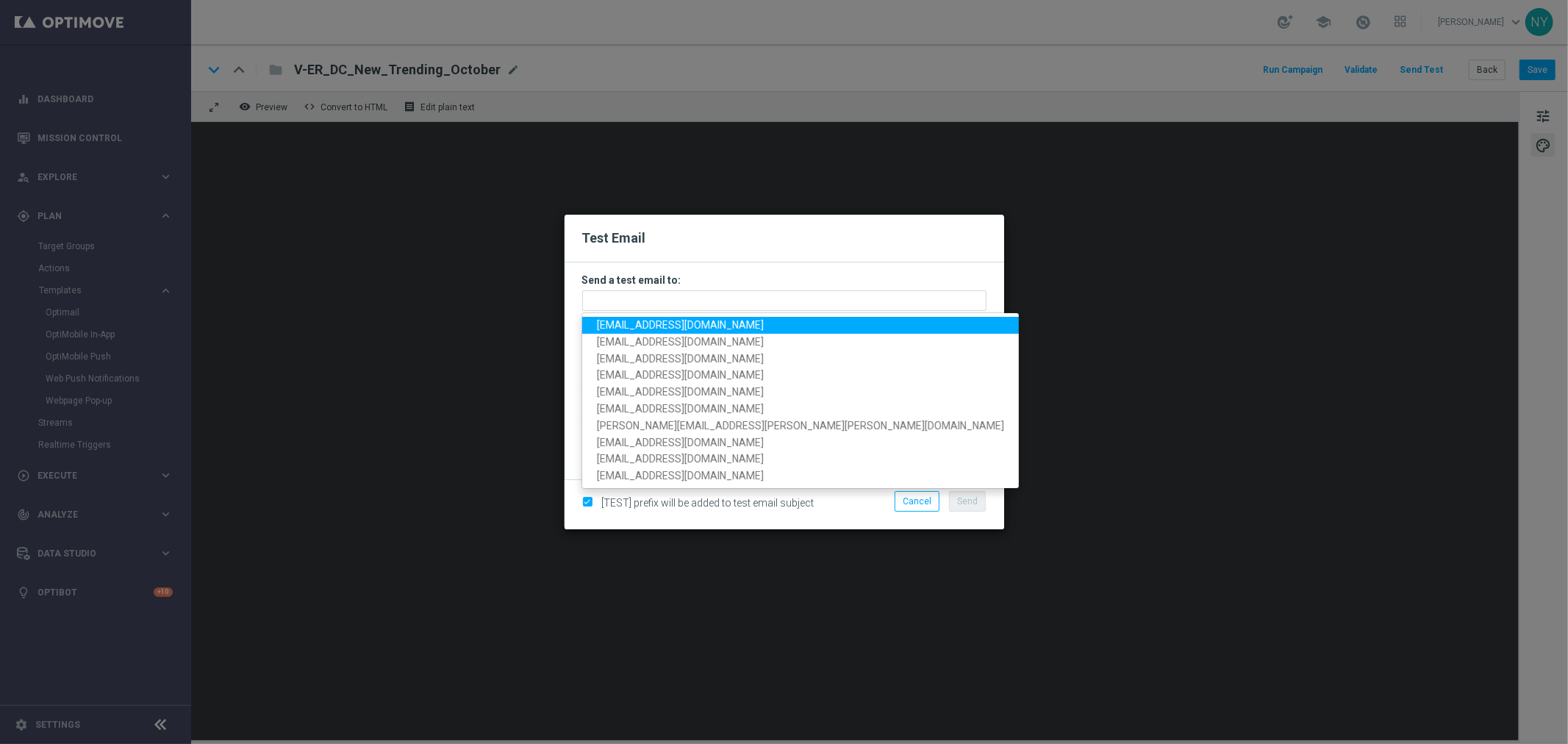
click at [651, 325] on span "neilyetts3-bhsqd@litmusemail.com" at bounding box center [680, 325] width 167 height 12
type input "neilyetts3-bhsqd@litmusemail.com"
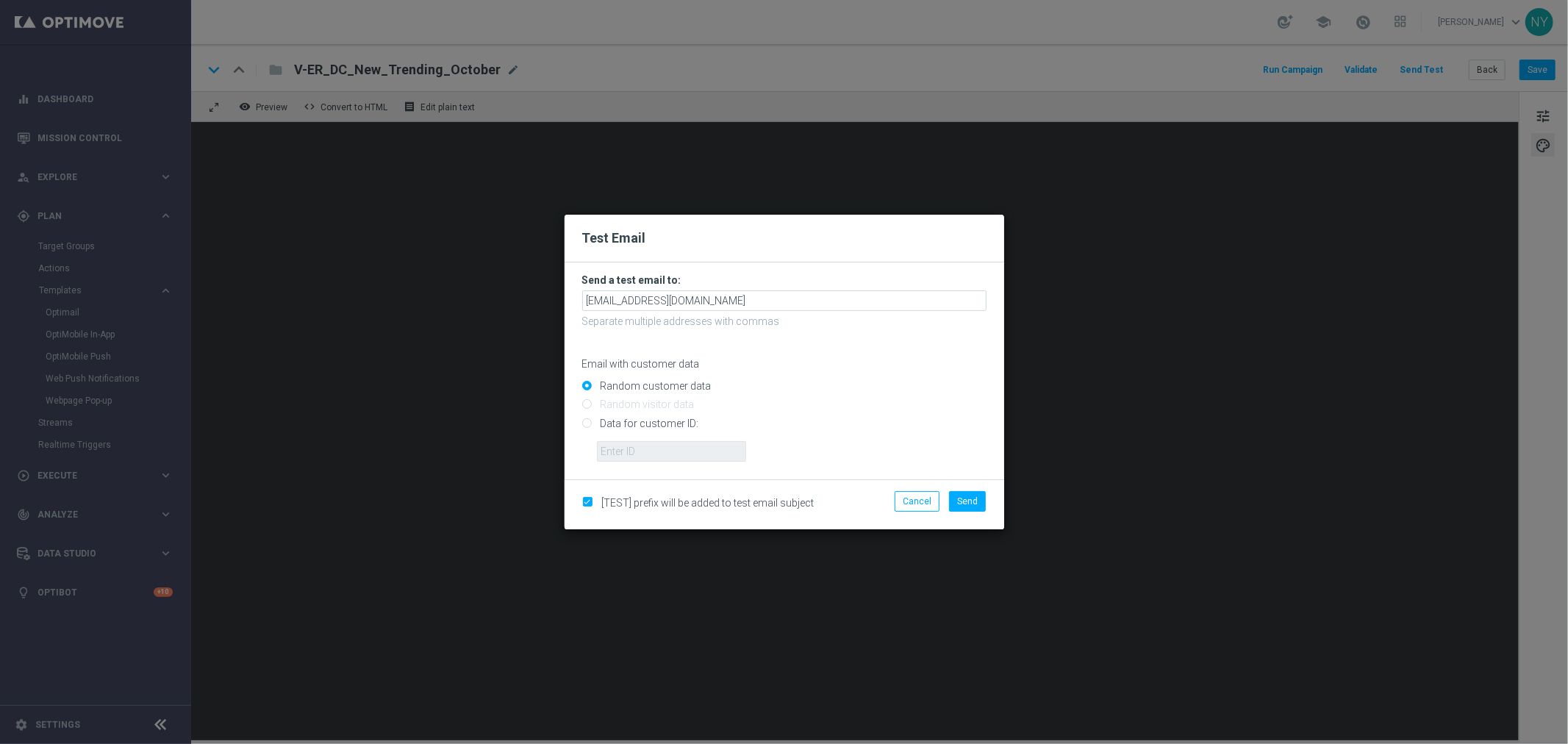
click at [585, 427] on input "Data for customer ID:" at bounding box center [784, 429] width 404 height 21
radio input "true"
click at [608, 456] on input "text" at bounding box center [671, 451] width 149 height 21
click at [638, 456] on input "text" at bounding box center [671, 451] width 149 height 21
paste input "10000006208"
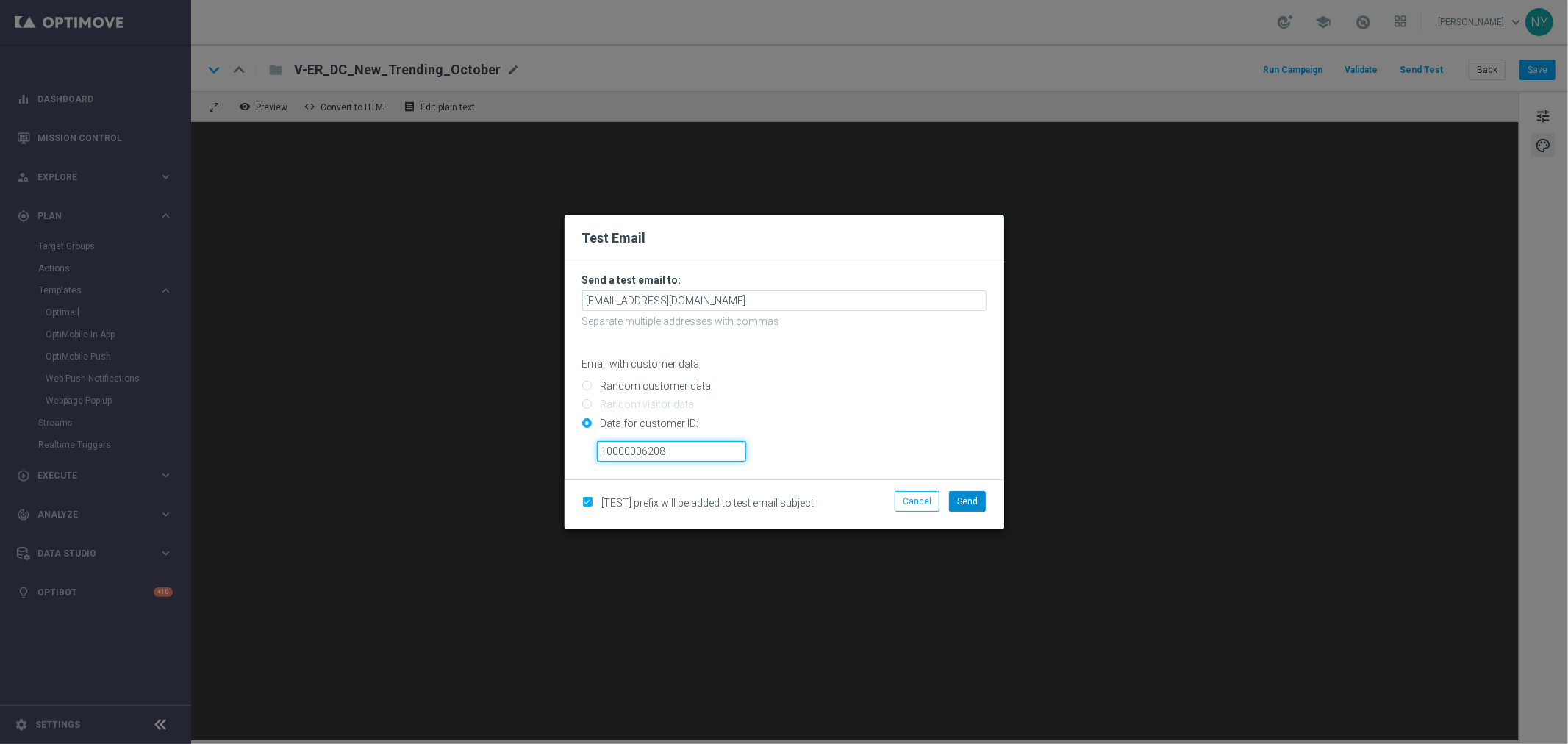
type input "10000006208"
click at [968, 500] on span "Send" at bounding box center [967, 501] width 21 height 10
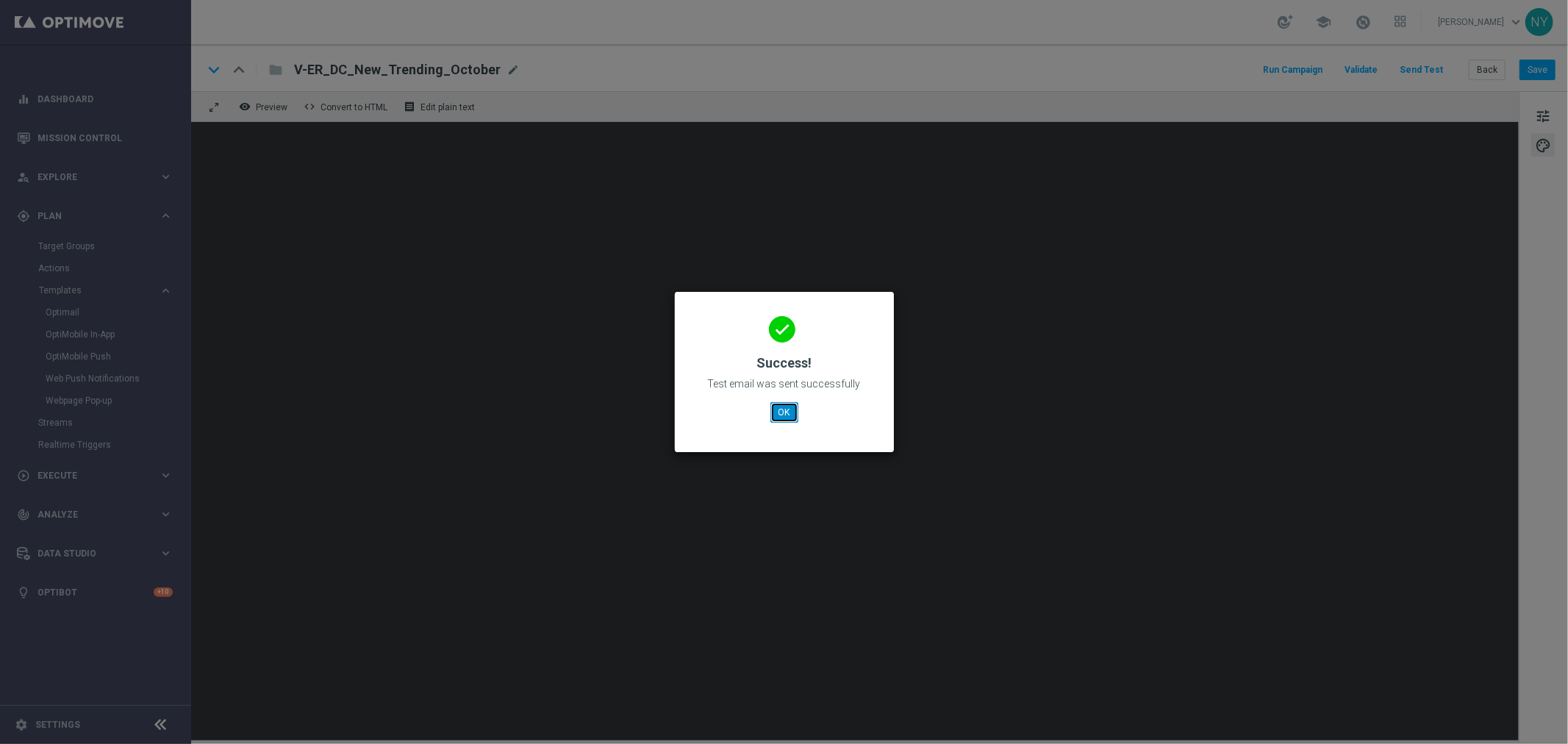
click at [784, 414] on button "OK" at bounding box center [784, 412] width 28 height 21
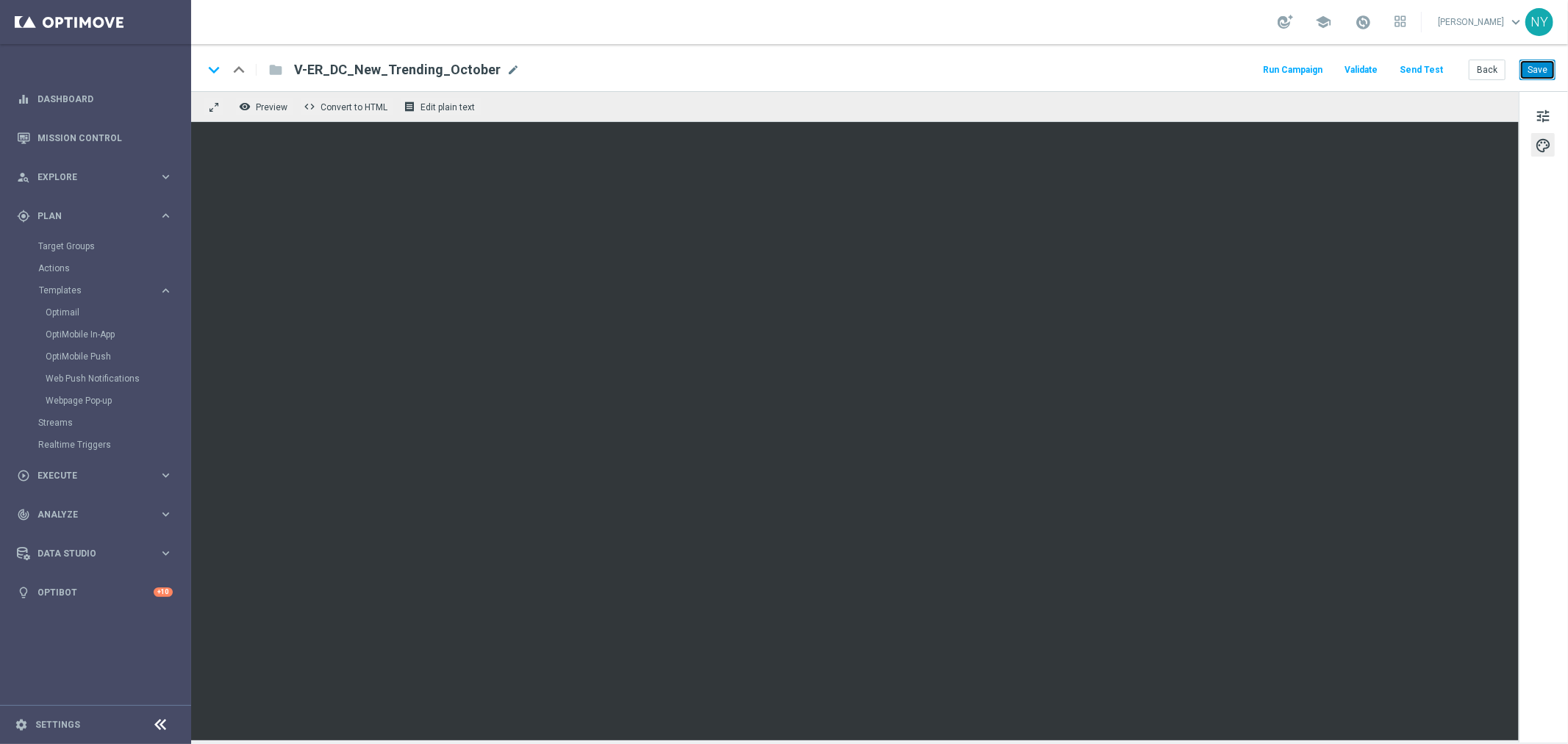
click at [1527, 69] on button "Save" at bounding box center [1537, 70] width 36 height 21
click at [1483, 66] on button "Back" at bounding box center [1487, 70] width 37 height 21
